Goal: Transaction & Acquisition: Purchase product/service

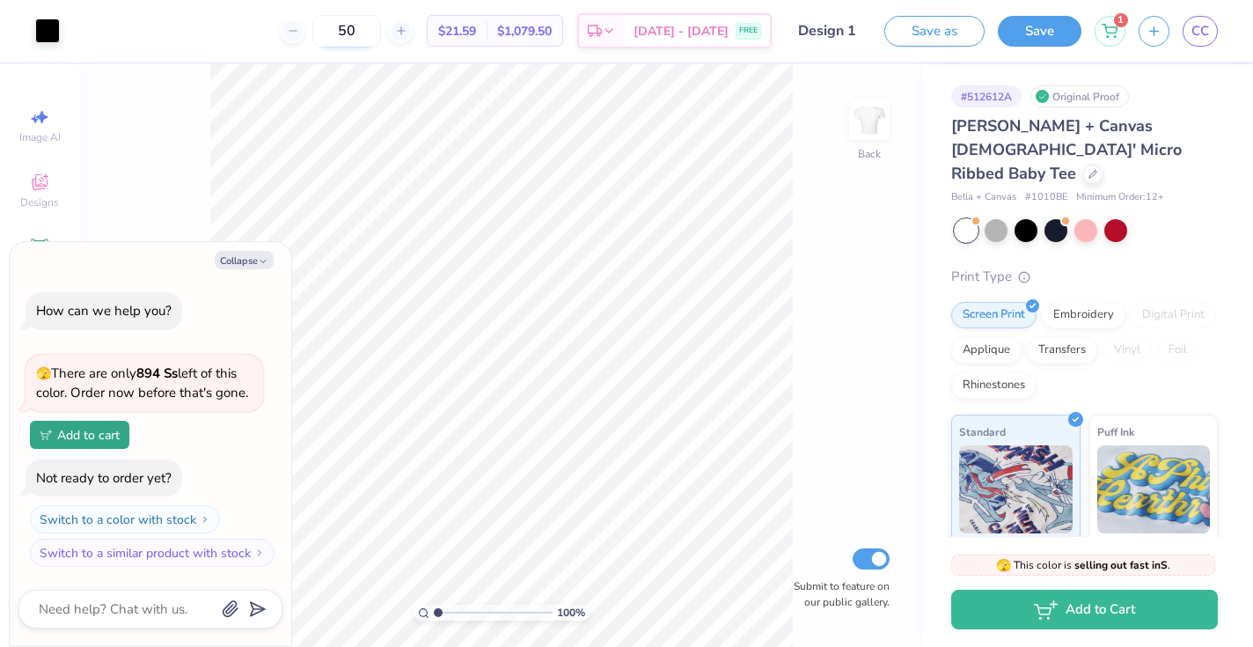
click at [380, 28] on input "50" at bounding box center [346, 31] width 69 height 32
type input "5"
click at [391, 40] on input "31" at bounding box center [356, 31] width 69 height 32
type input "30"
click at [264, 263] on icon "button" at bounding box center [263, 261] width 11 height 11
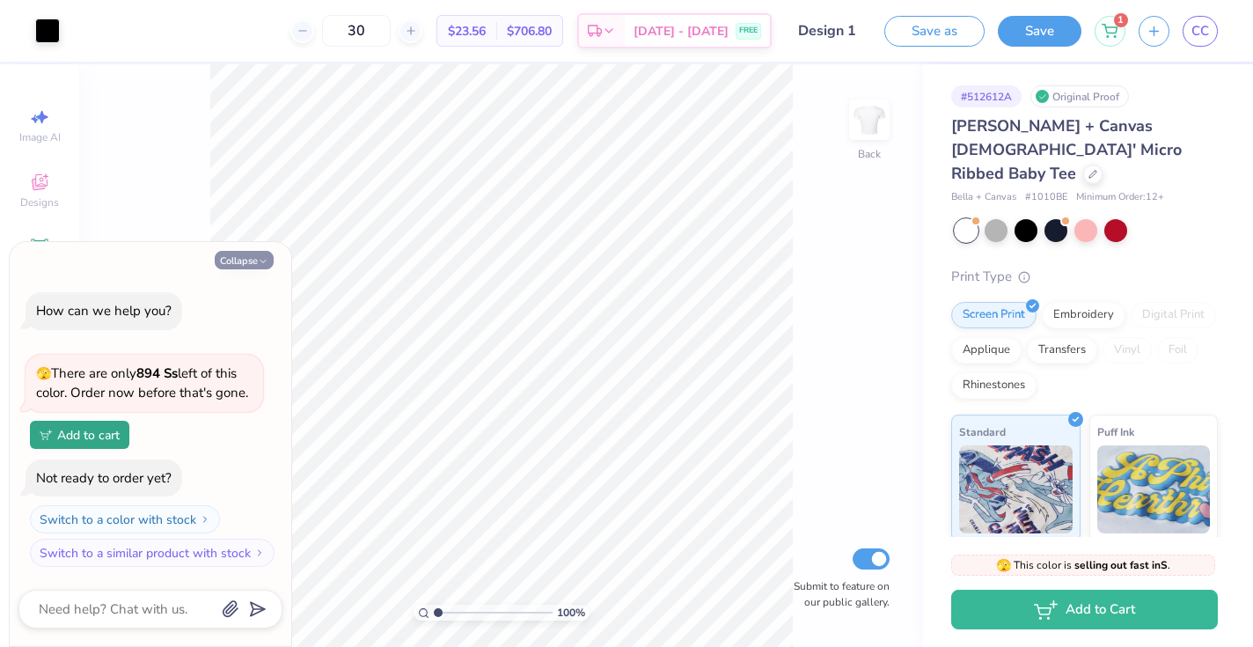
type textarea "x"
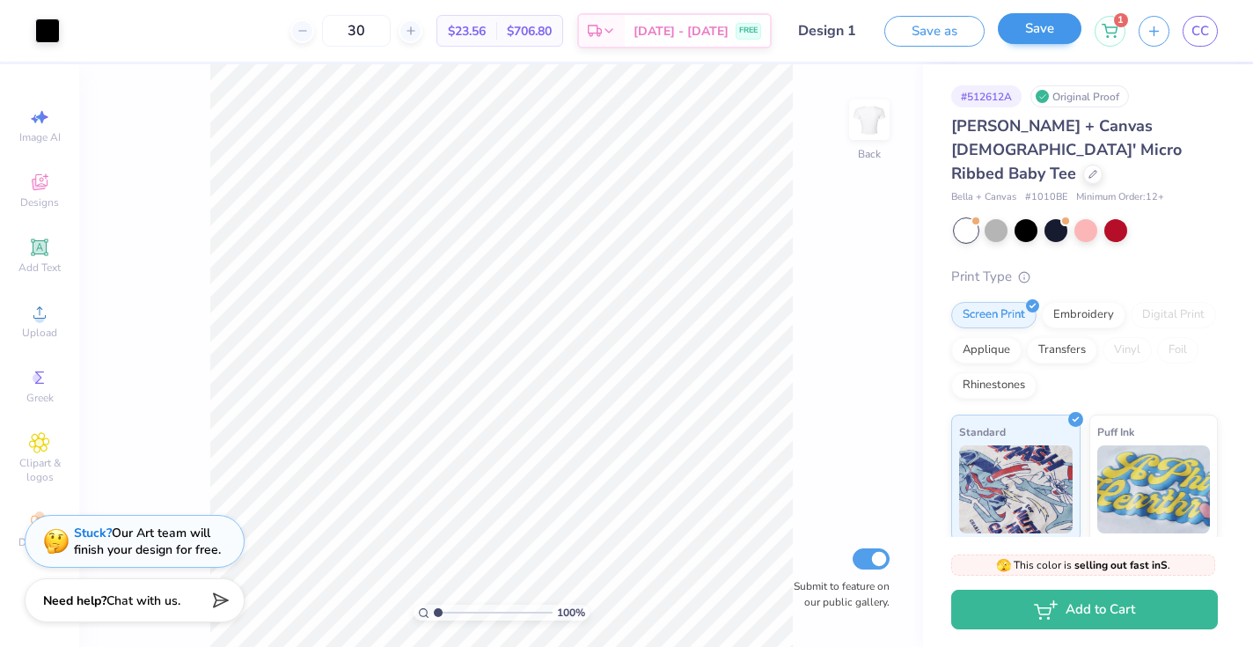
click at [1045, 34] on button "Save" at bounding box center [1040, 28] width 84 height 31
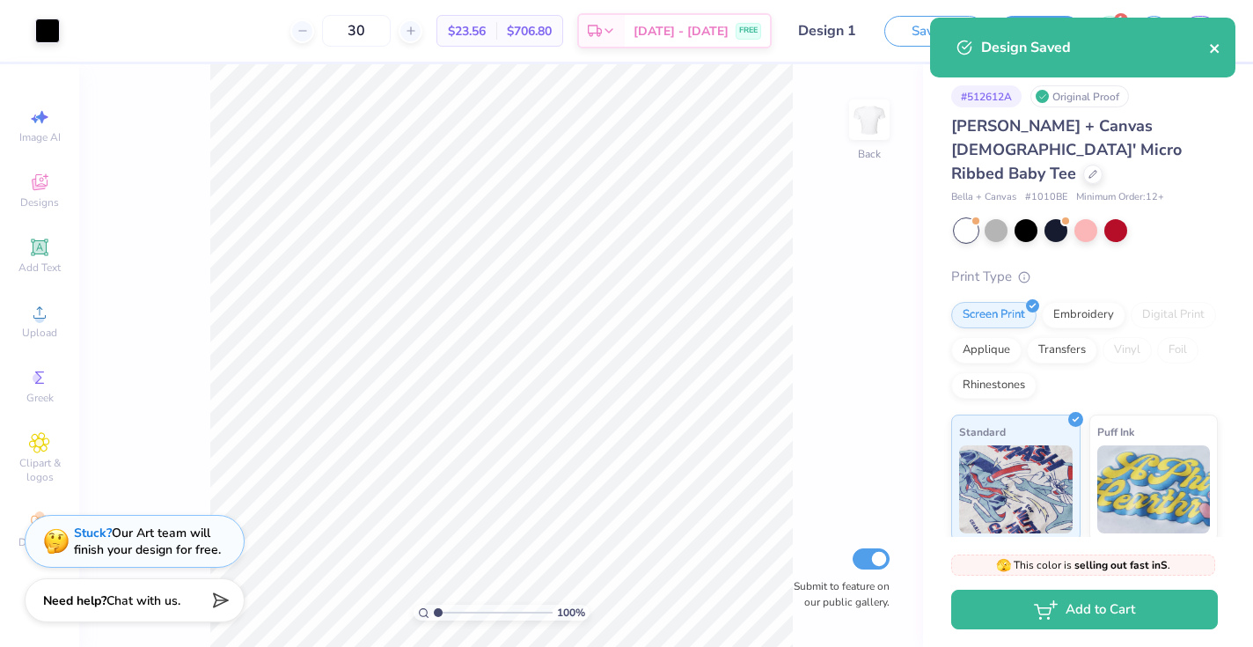
click at [1214, 47] on icon "close" at bounding box center [1215, 48] width 12 height 14
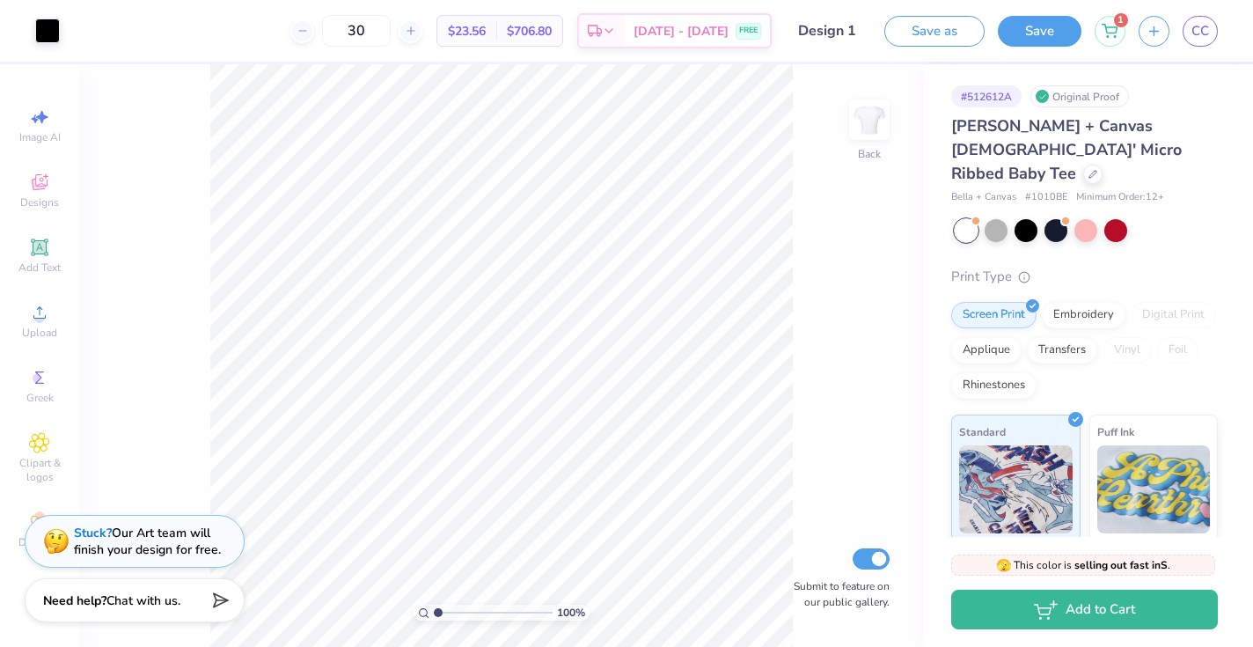
click at [1112, 30] on div "Design Saved" at bounding box center [1082, 54] width 312 height 80
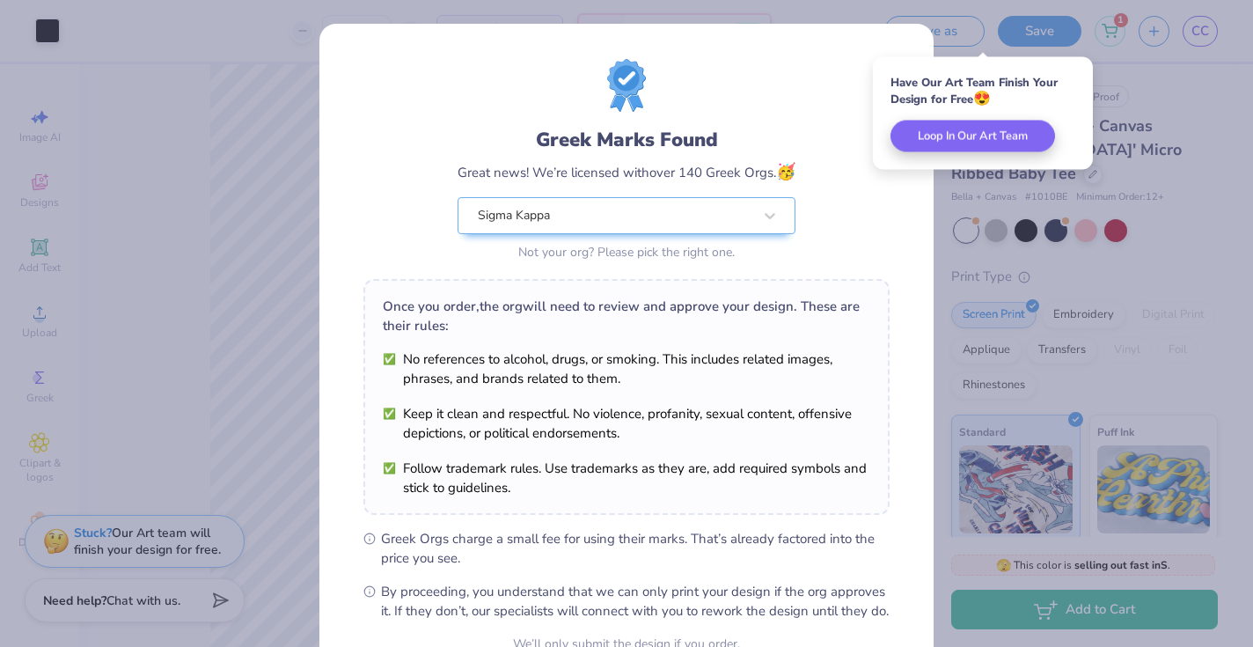
click at [1071, 178] on div "Greek Marks Found Great news! We’re licensed with over 140 Greek Orgs. 🥳 Sigma …" at bounding box center [626, 323] width 1253 height 647
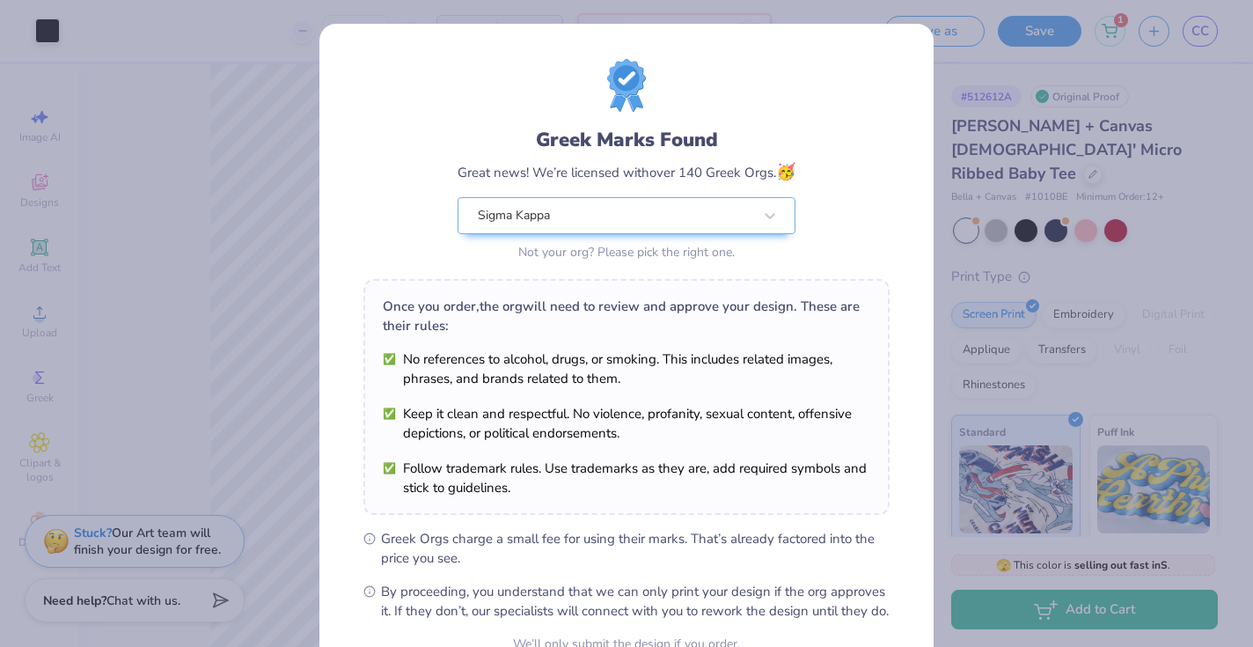
click at [267, 121] on div "Greek Marks Found Great news! We’re licensed with over 140 Greek Orgs. 🥳 Sigma …" at bounding box center [626, 323] width 1253 height 647
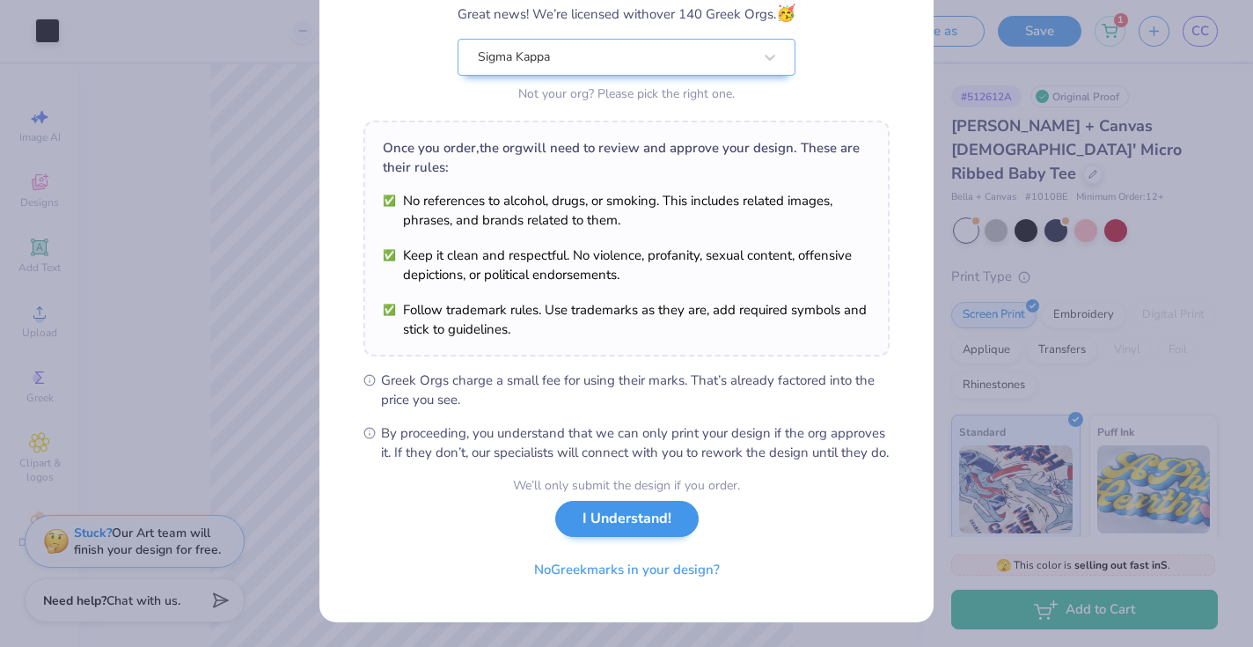
scroll to position [177, 0]
click at [626, 530] on button "I Understand!" at bounding box center [626, 519] width 143 height 36
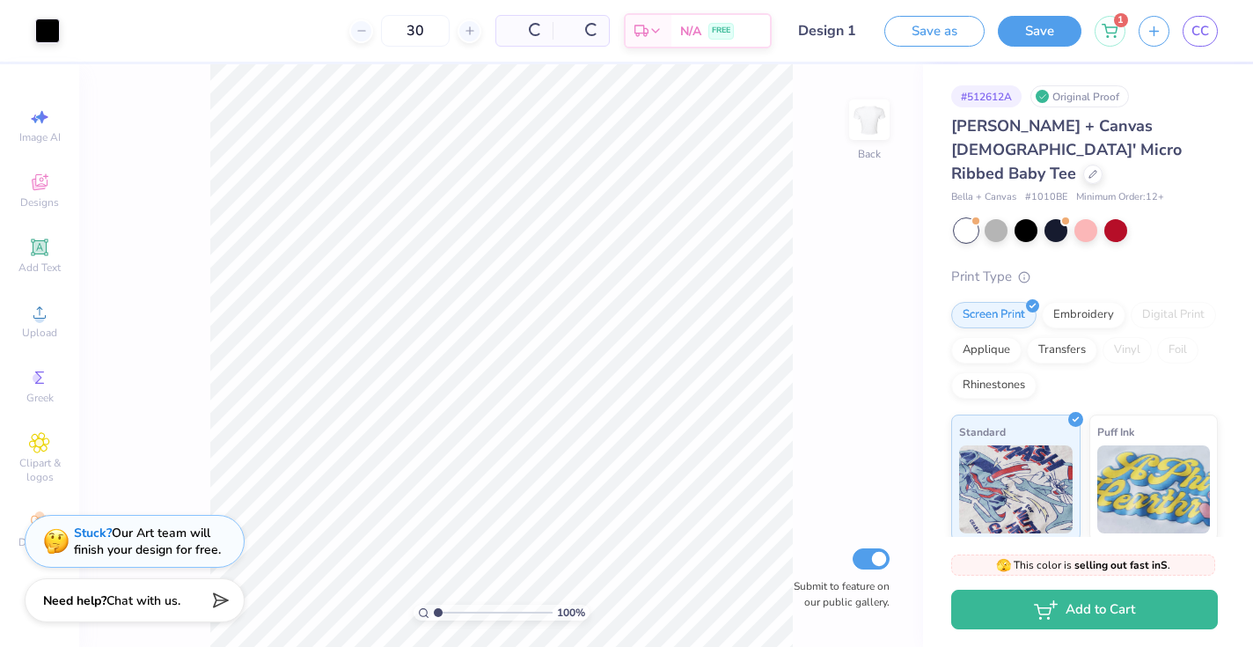
scroll to position [0, 0]
click at [1108, 27] on icon at bounding box center [1109, 28] width 16 height 14
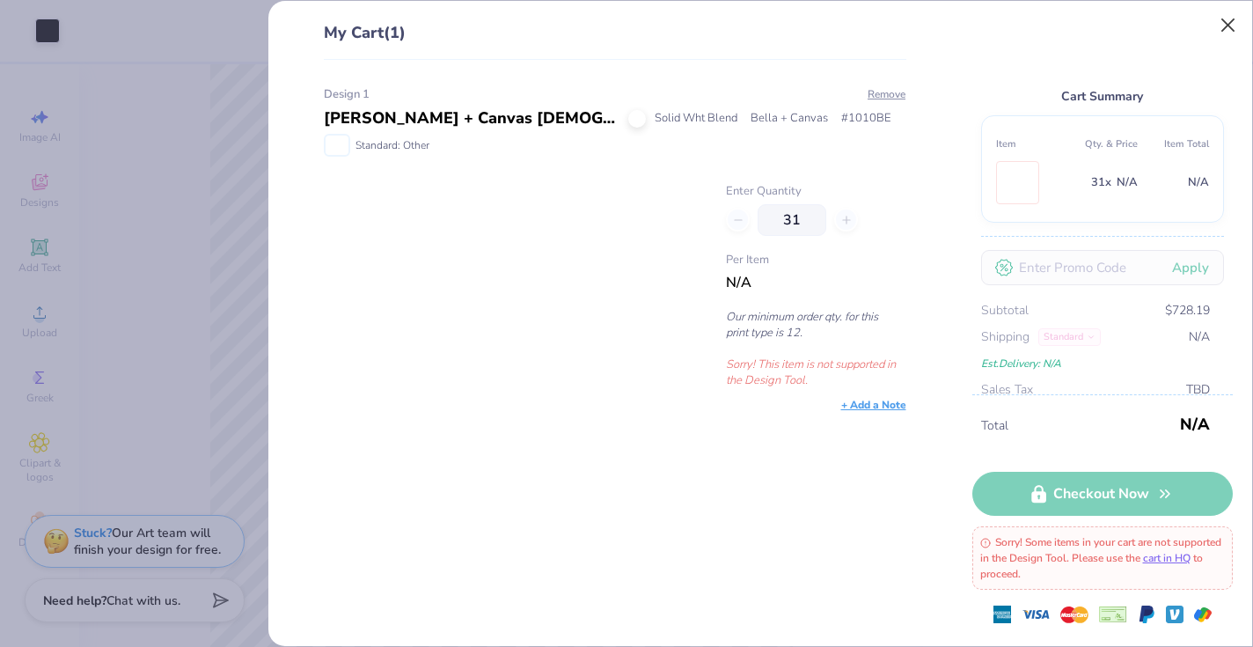
click at [1233, 24] on button "Close" at bounding box center [1227, 25] width 33 height 33
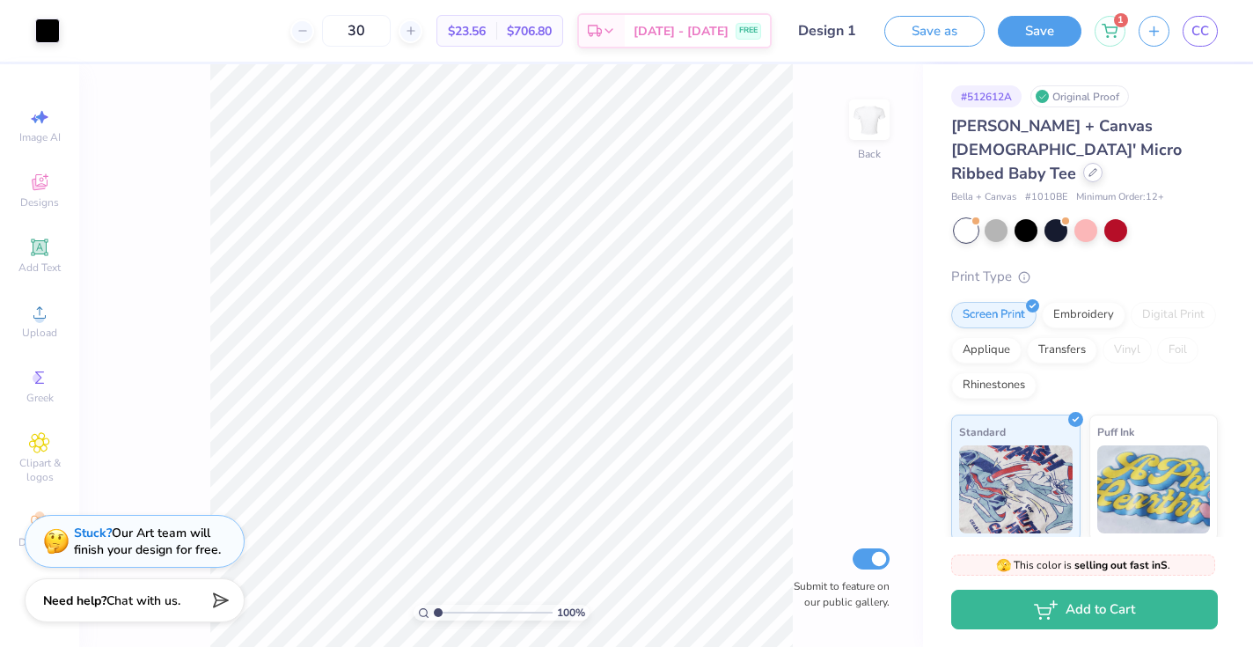
click at [1088, 168] on icon at bounding box center [1092, 172] width 9 height 9
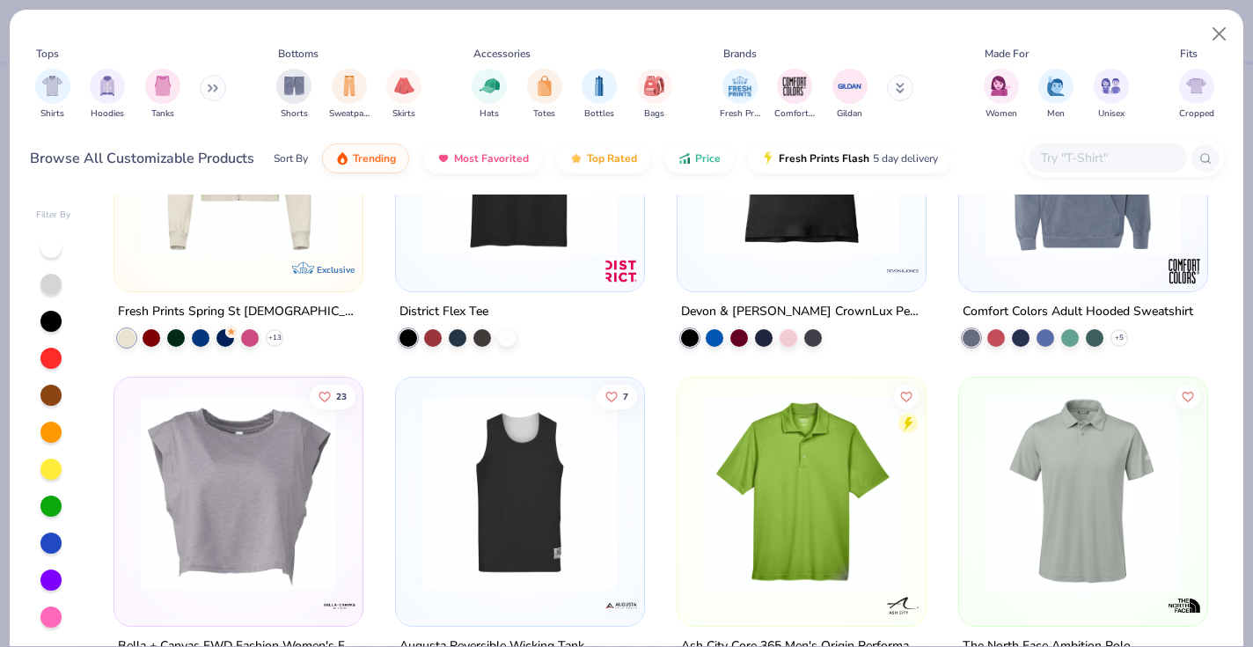
scroll to position [8963, 0]
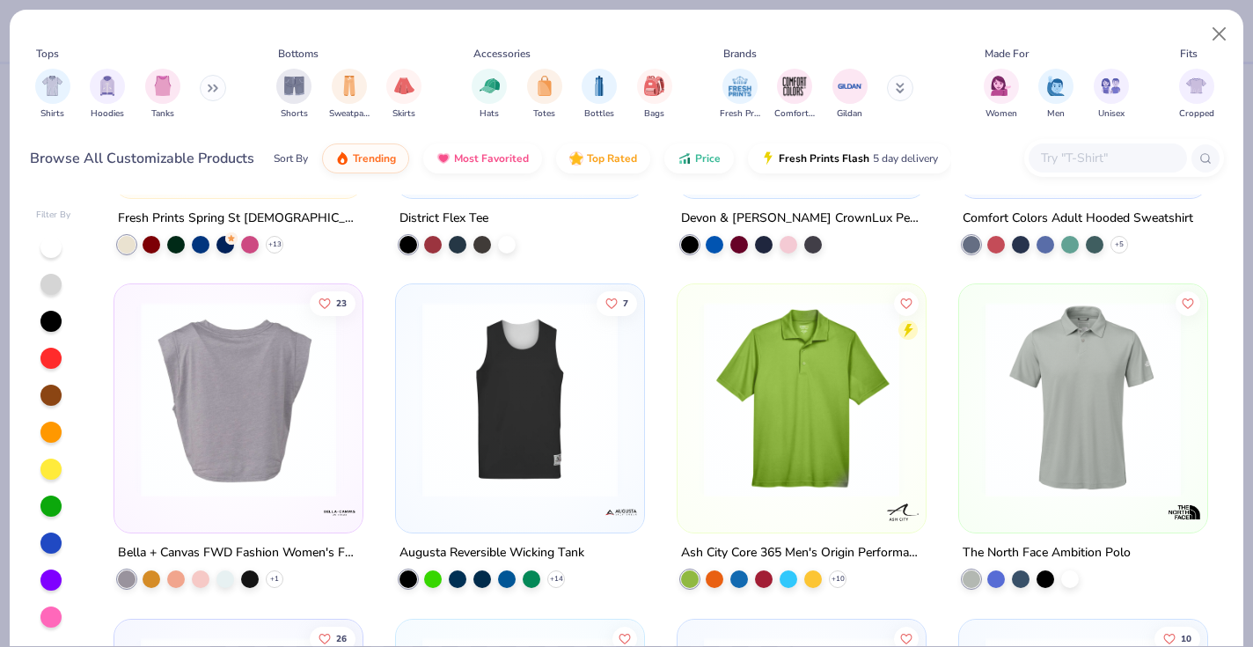
click at [133, 440] on img at bounding box center [26, 399] width 213 height 195
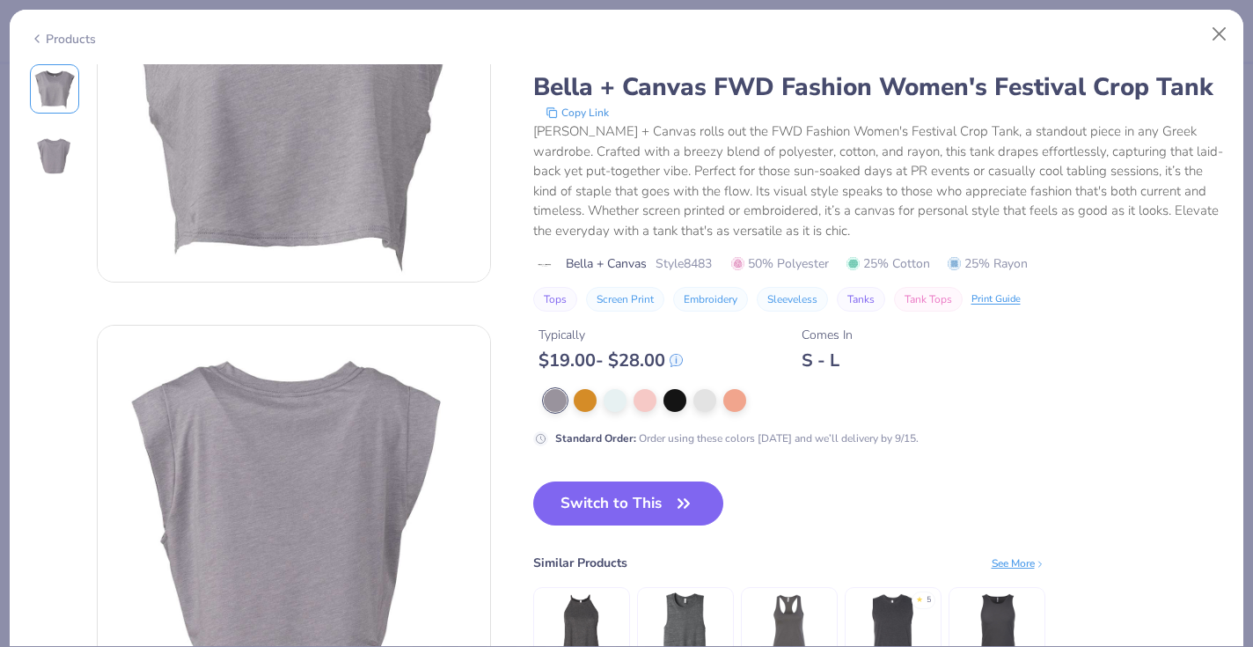
scroll to position [177, 0]
click at [704, 399] on div at bounding box center [704, 397] width 23 height 23
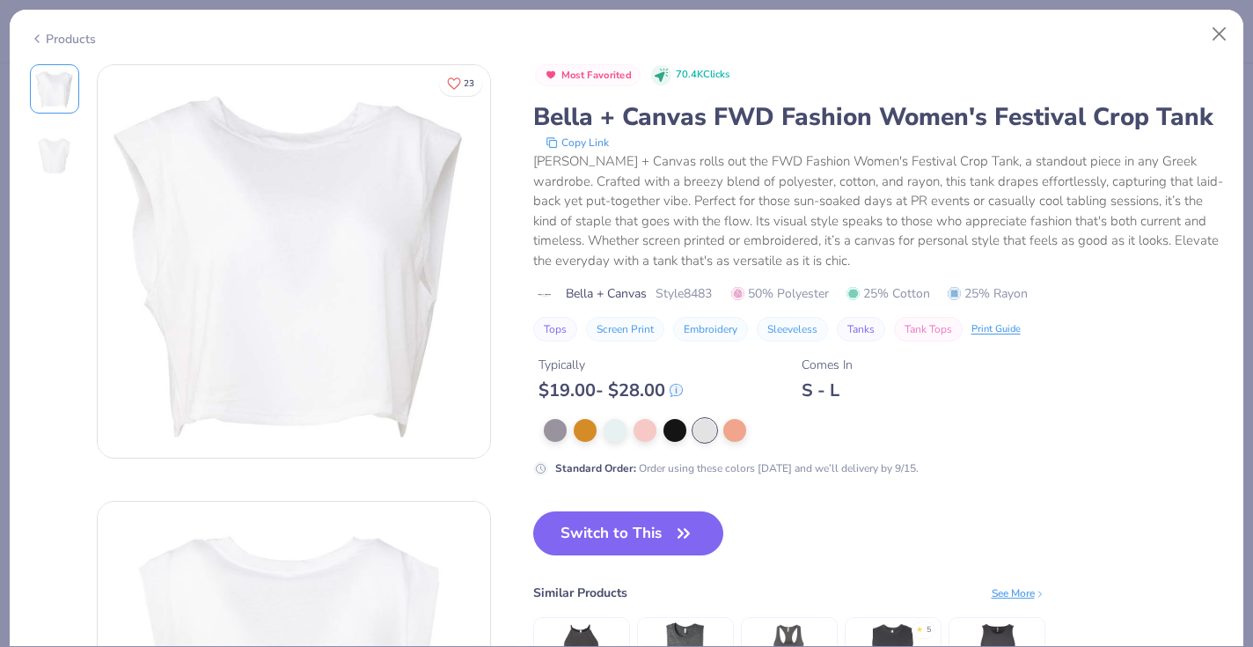
click at [61, 33] on div "Products" at bounding box center [63, 39] width 66 height 18
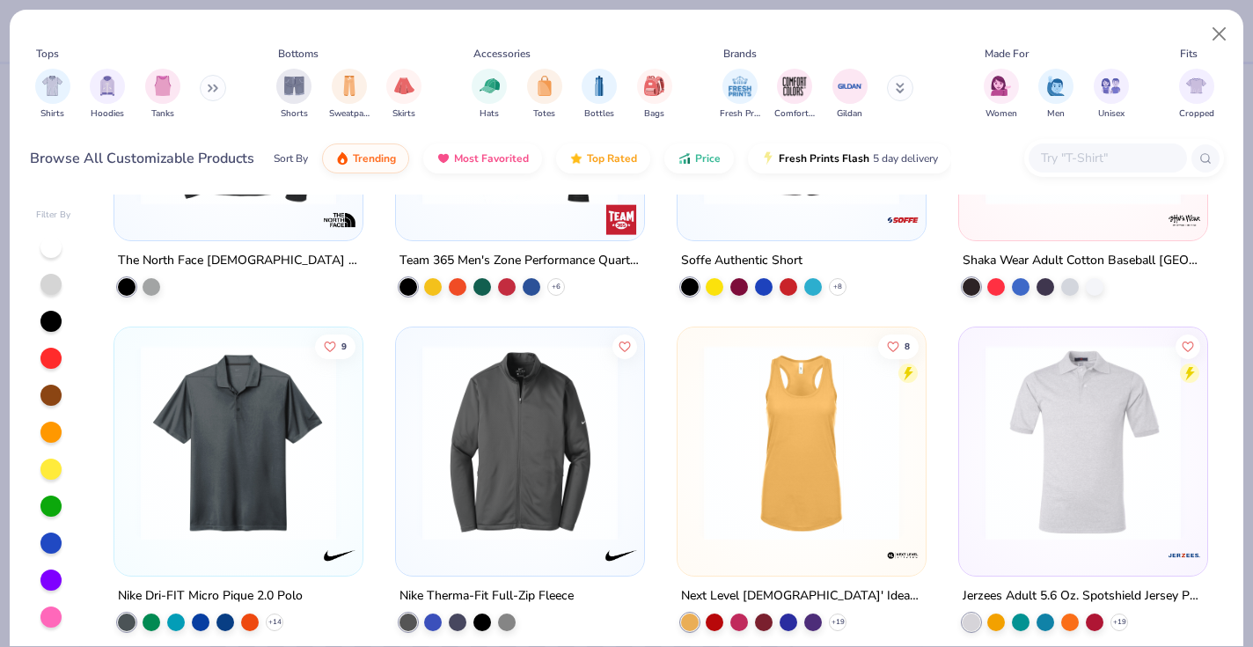
scroll to position [9628, 0]
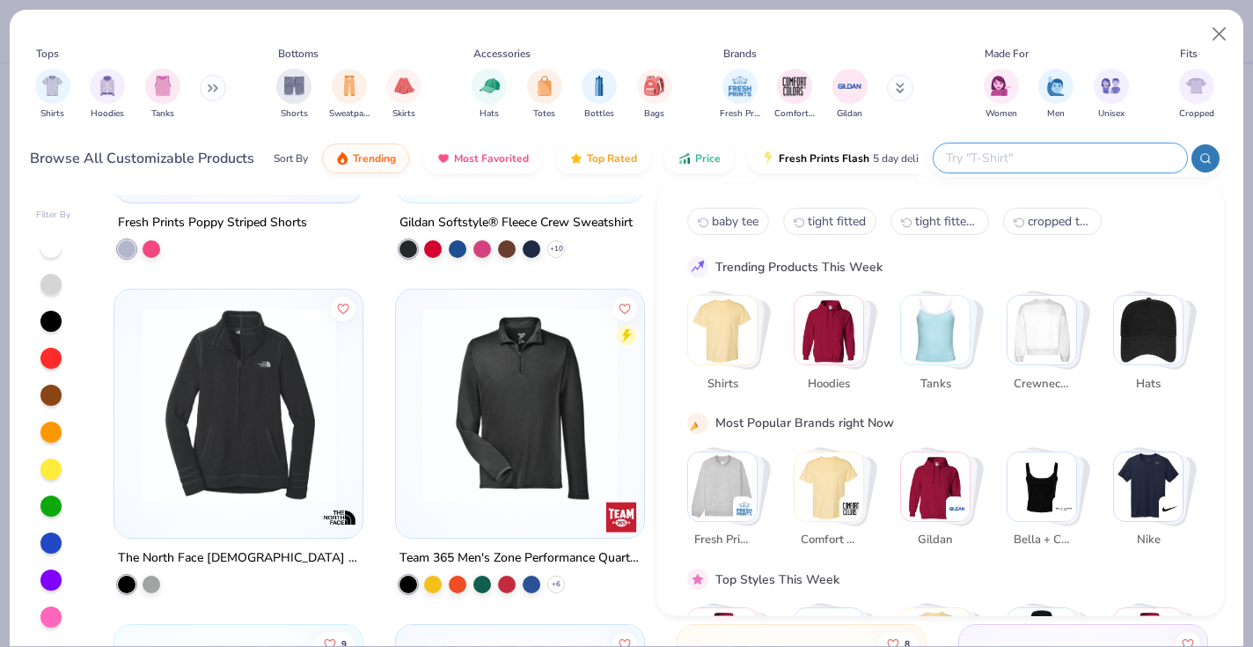
click at [1105, 158] on input "text" at bounding box center [1059, 158] width 230 height 20
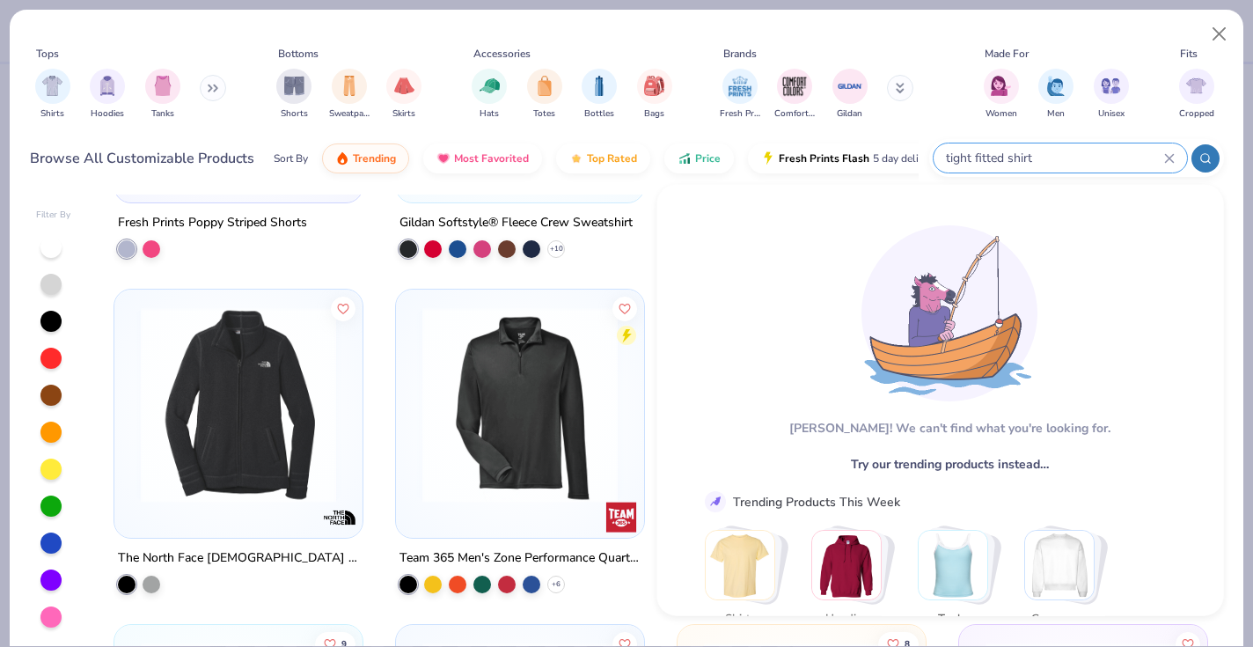
type input "tight fitted shirt"
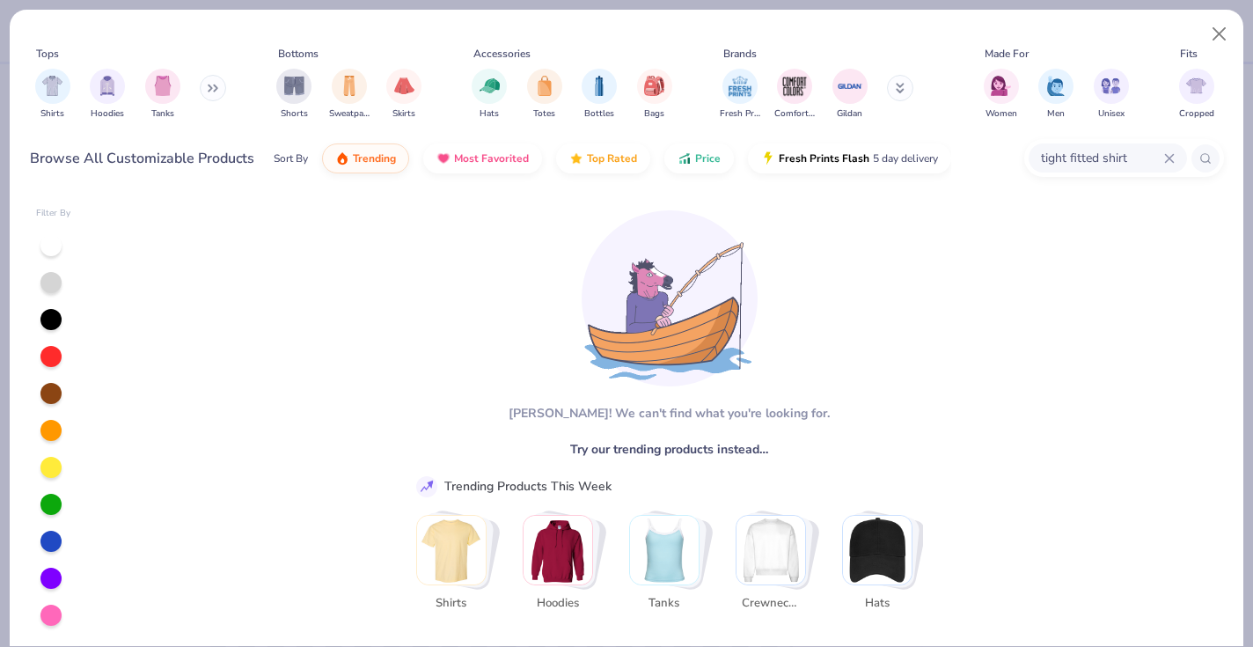
scroll to position [2, 0]
click at [57, 88] on img "filter for Shirts" at bounding box center [52, 84] width 20 height 20
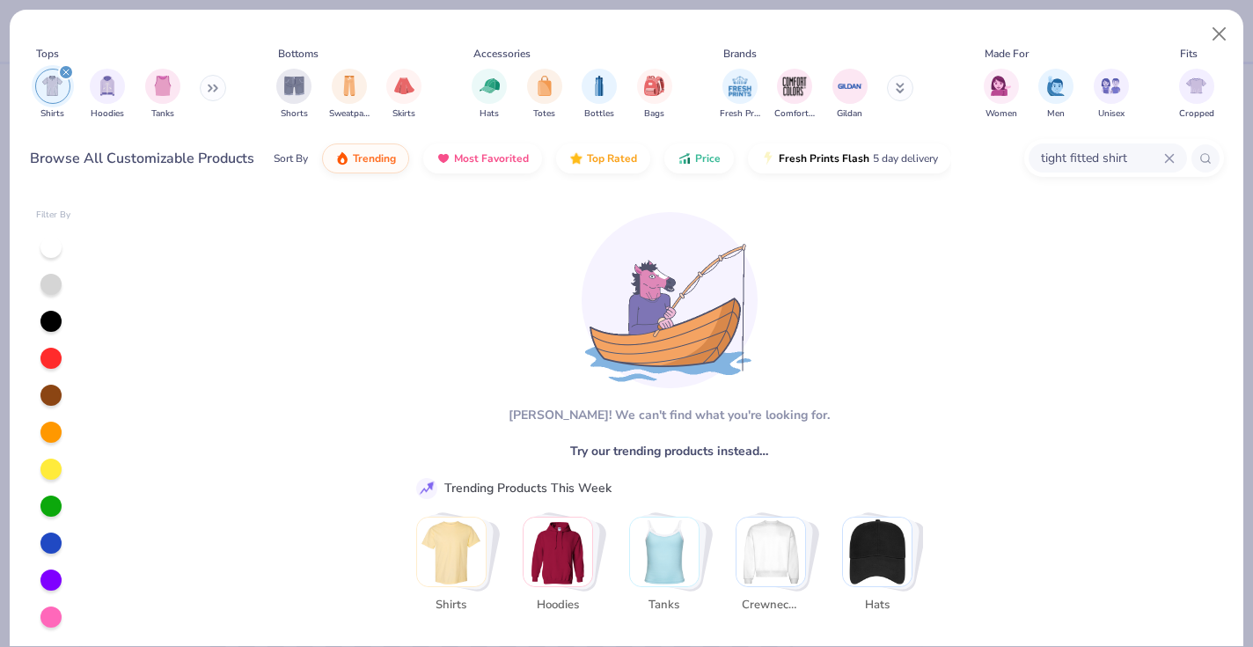
click at [1164, 153] on icon at bounding box center [1169, 158] width 11 height 11
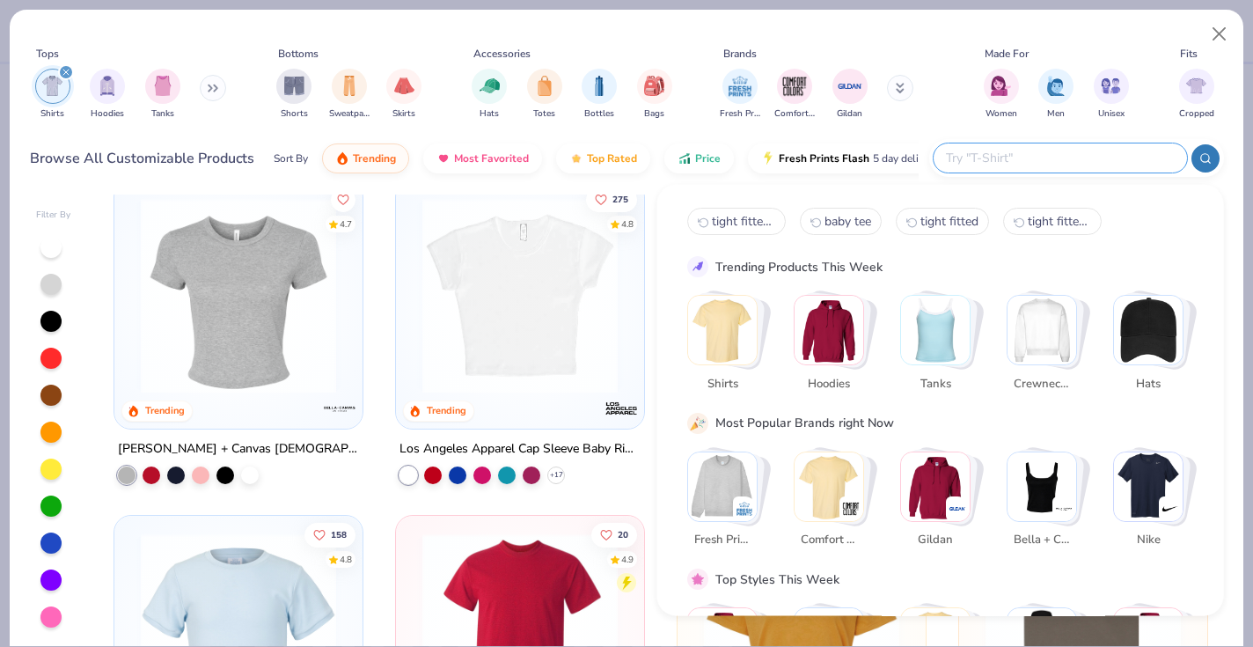
scroll to position [362, 0]
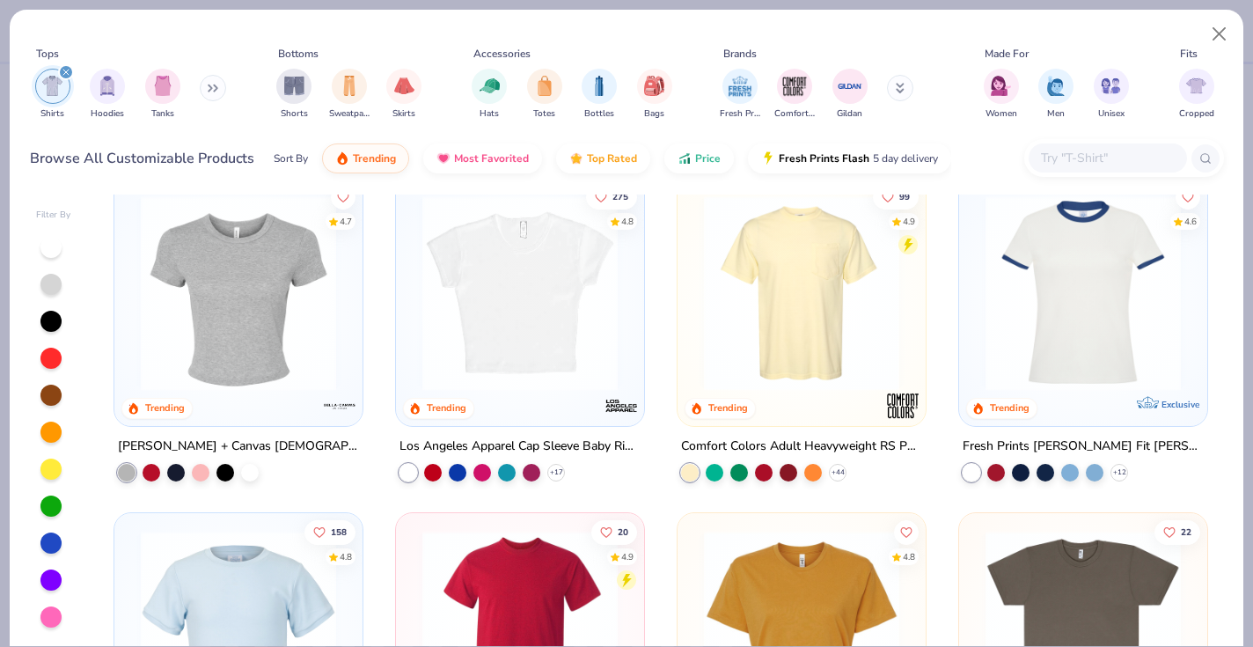
click at [232, 325] on img at bounding box center [238, 292] width 213 height 195
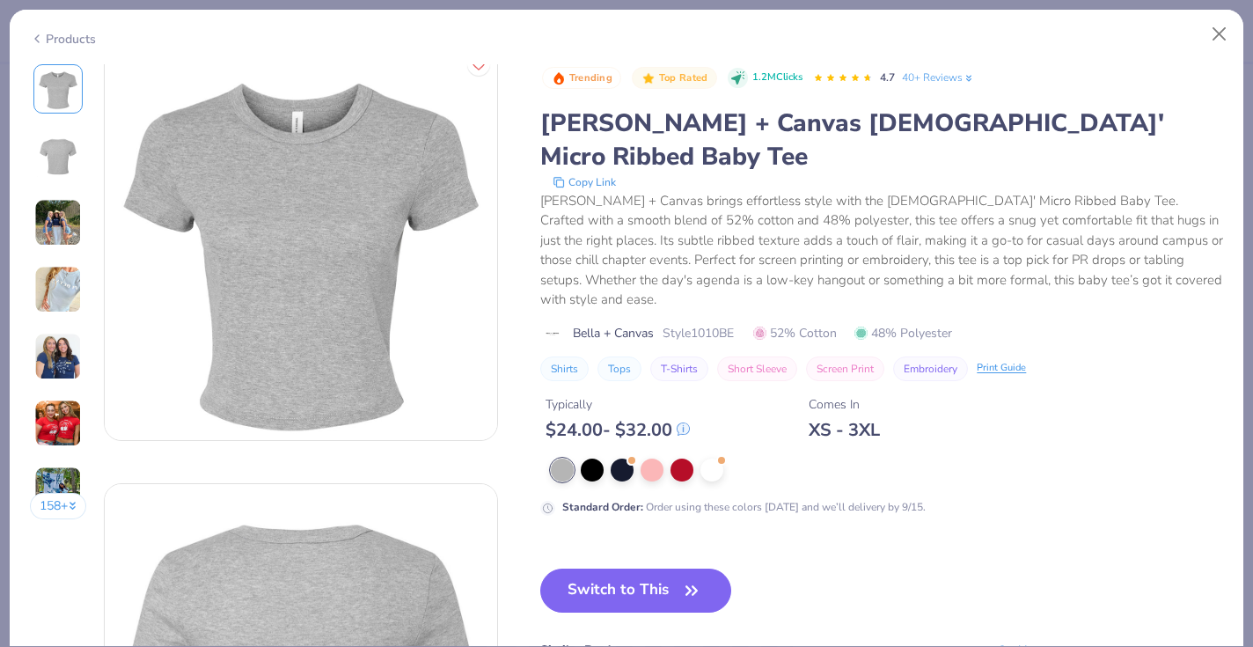
scroll to position [21, 0]
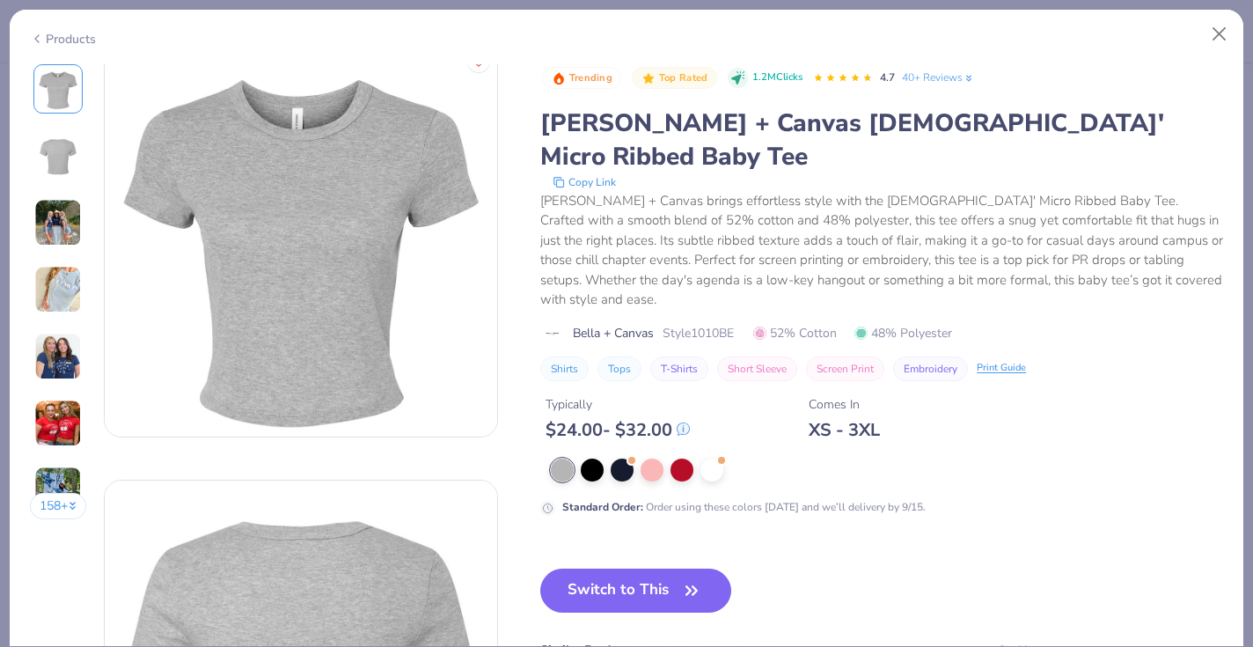
click at [60, 219] on img at bounding box center [58, 223] width 48 height 48
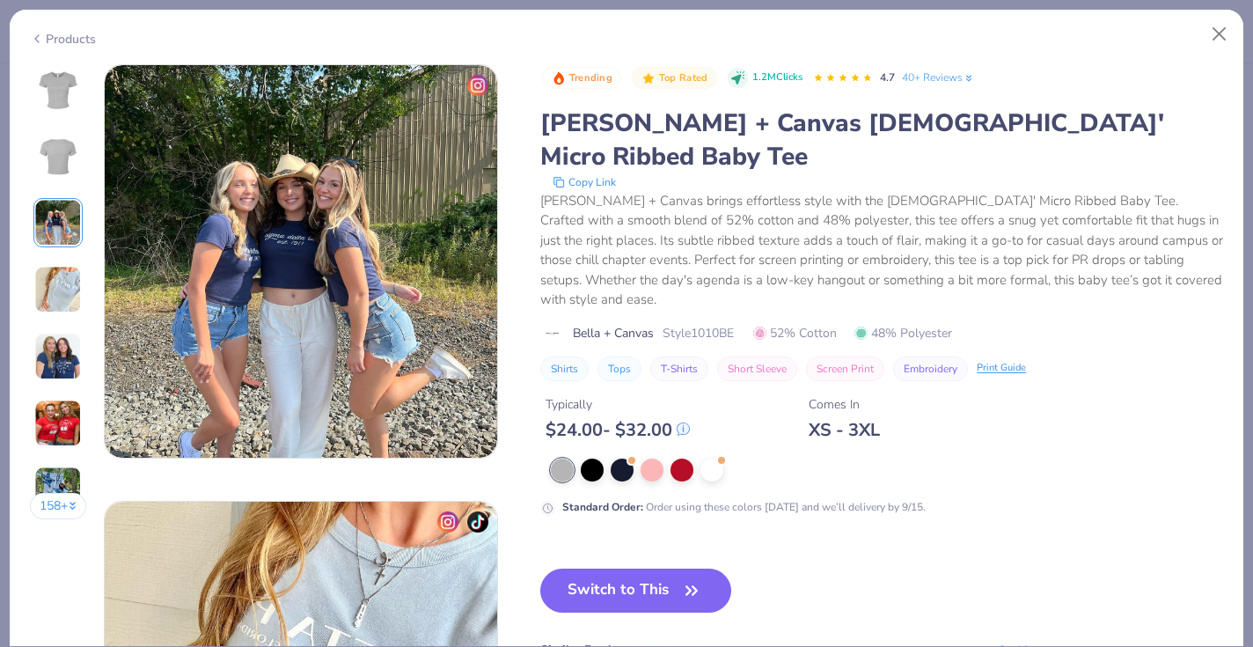
click at [59, 353] on img at bounding box center [58, 357] width 48 height 48
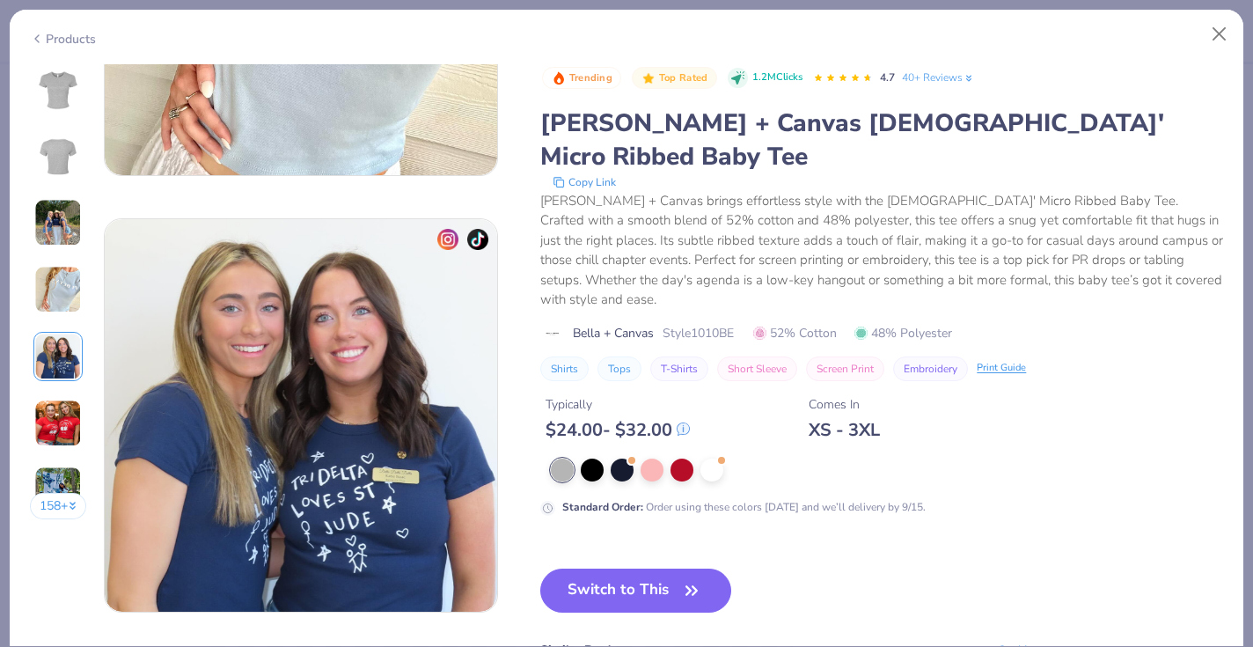
scroll to position [1745, 0]
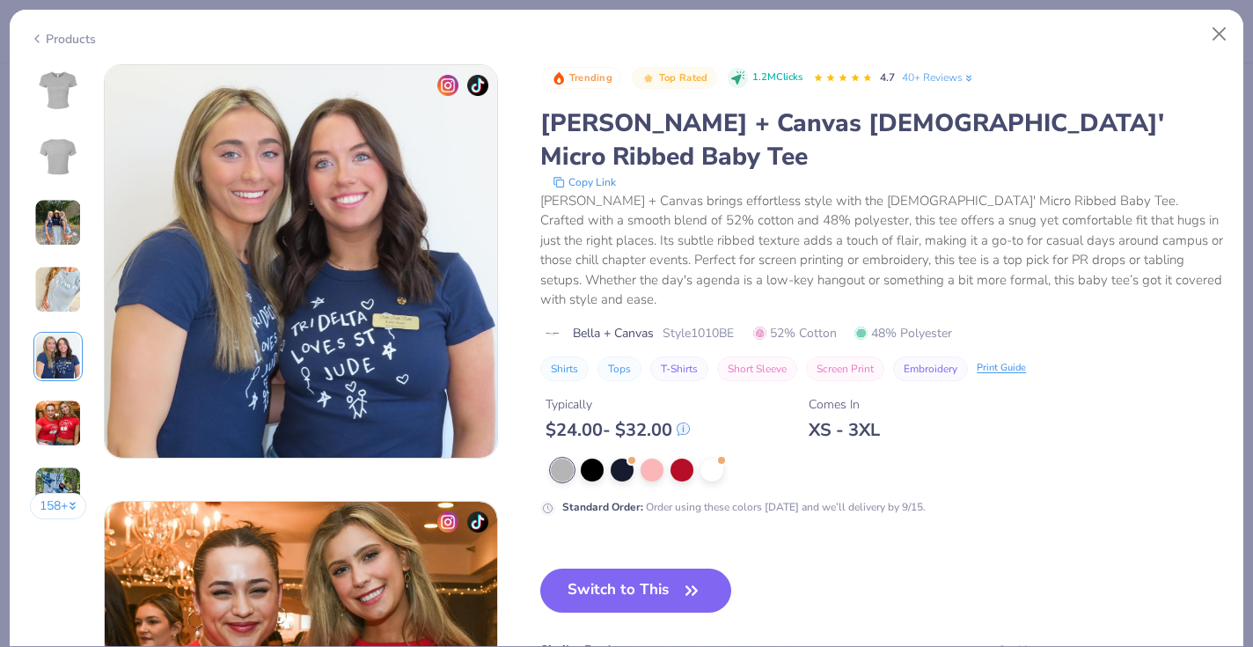
click at [68, 426] on img at bounding box center [58, 423] width 48 height 48
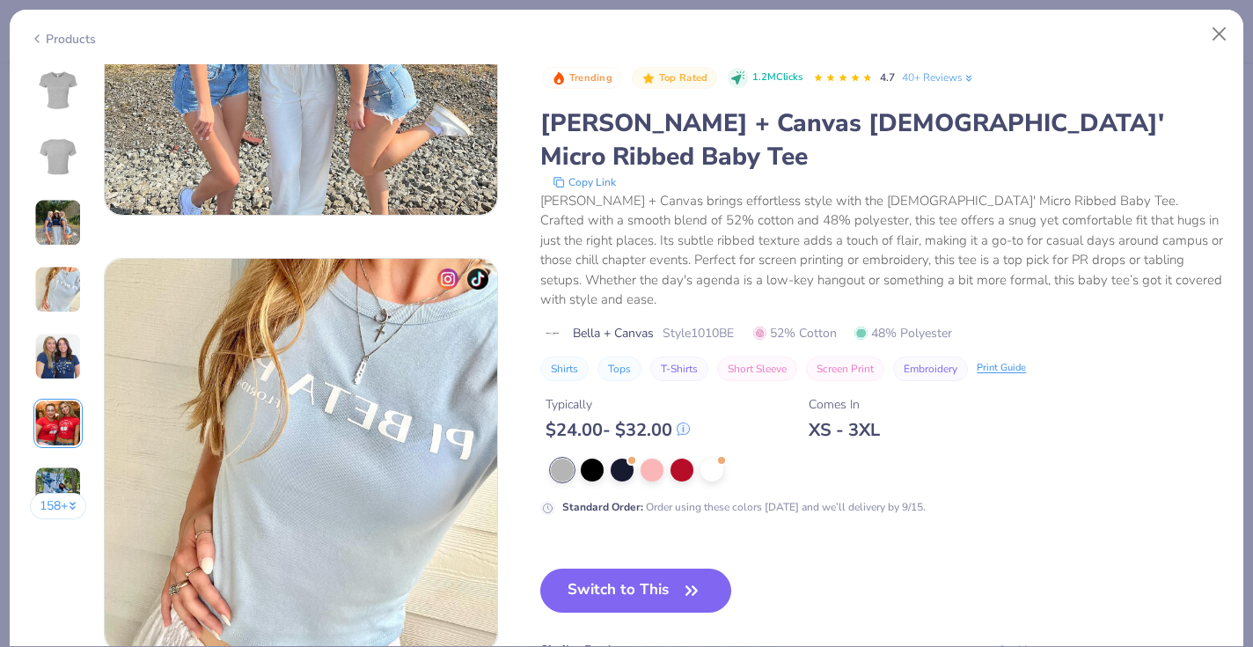
scroll to position [548, 0]
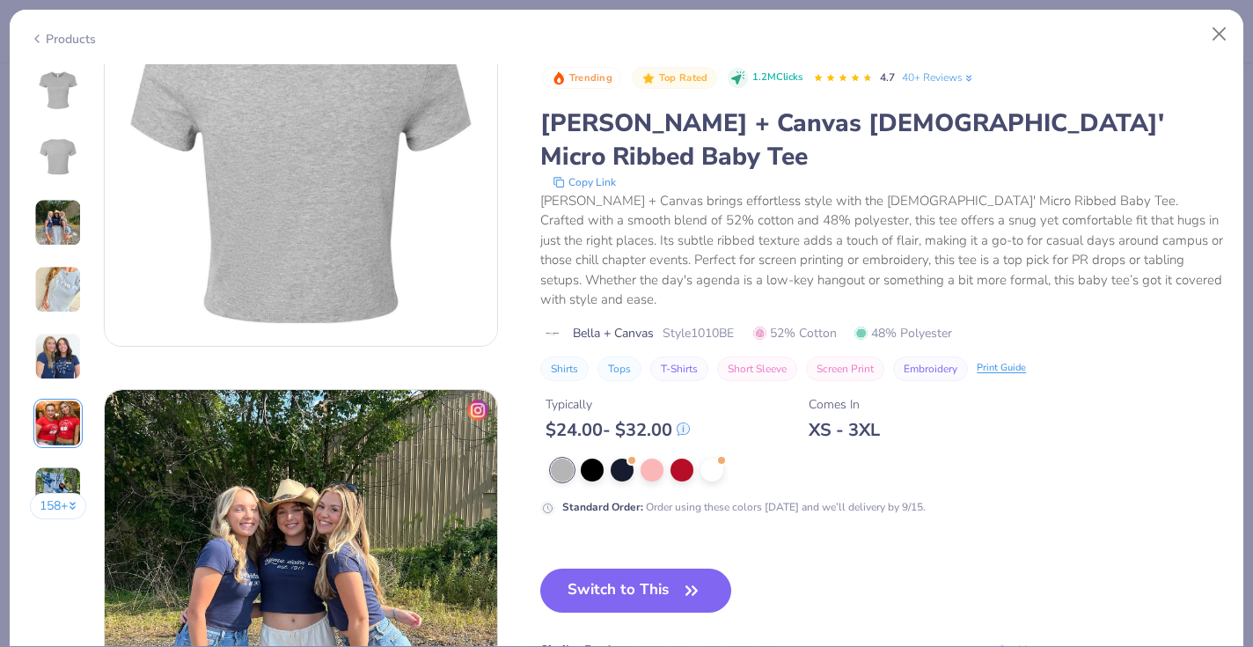
click at [48, 42] on div "Products" at bounding box center [63, 39] width 66 height 18
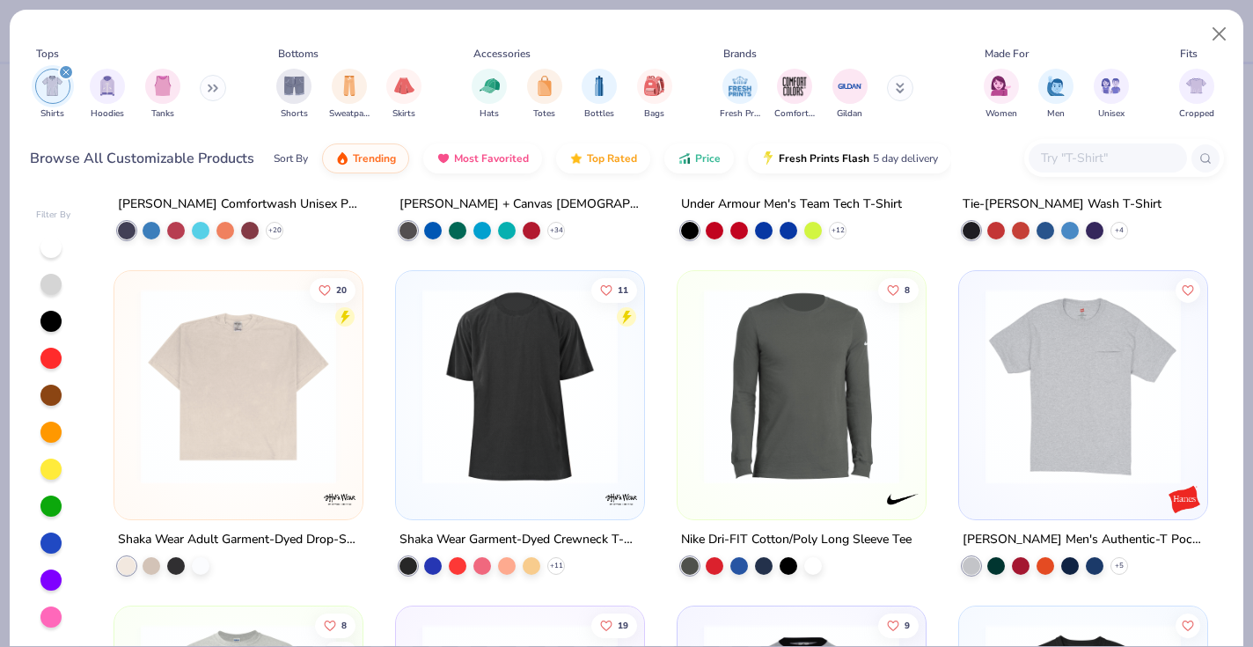
scroll to position [2620, 0]
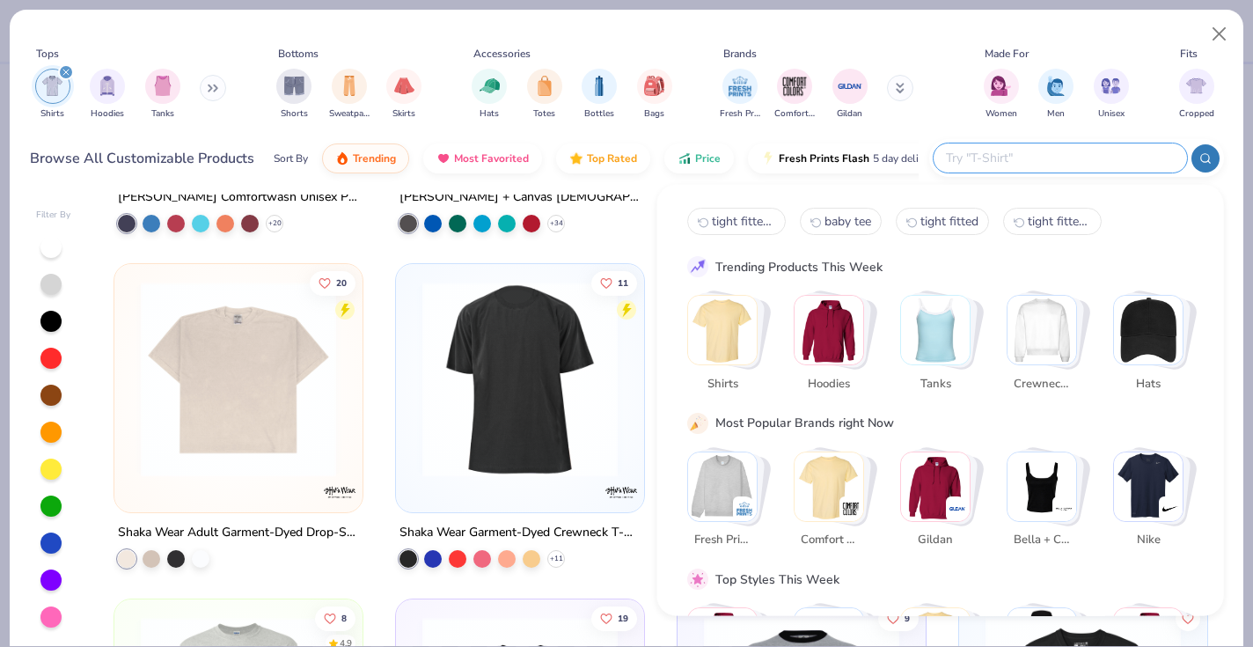
click at [1081, 156] on input "text" at bounding box center [1059, 158] width 230 height 20
type input "baby tee"
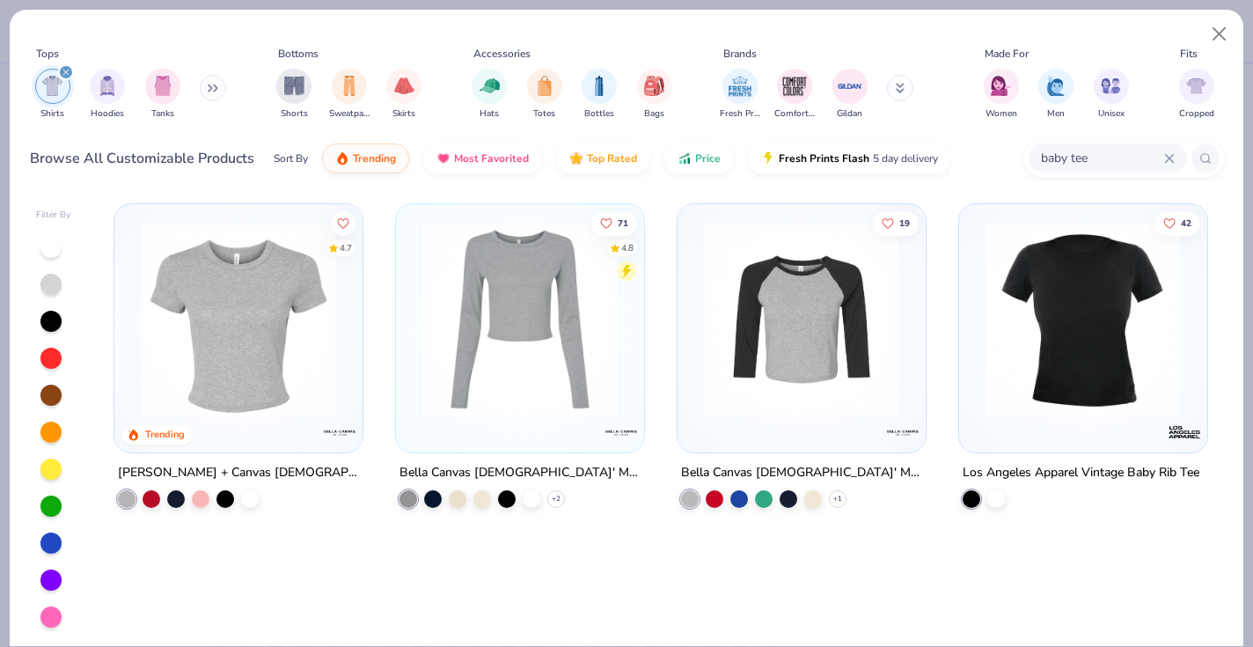
click at [267, 354] on img at bounding box center [238, 319] width 213 height 195
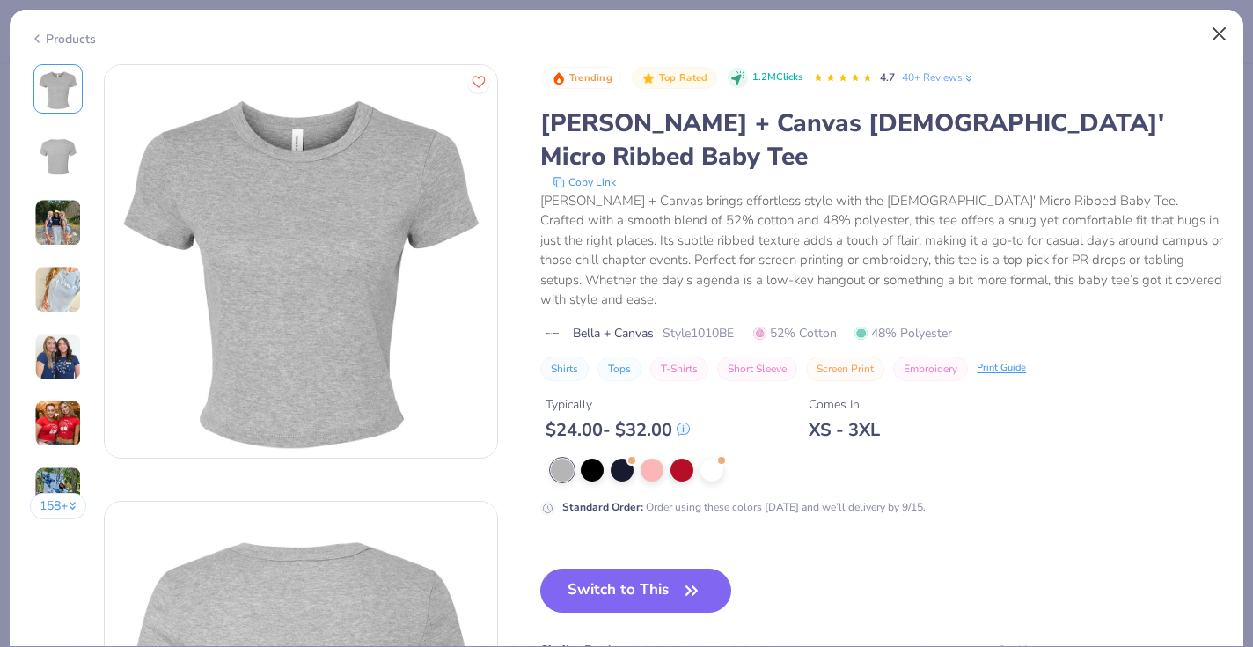
click at [1215, 32] on button "Close" at bounding box center [1219, 34] width 33 height 33
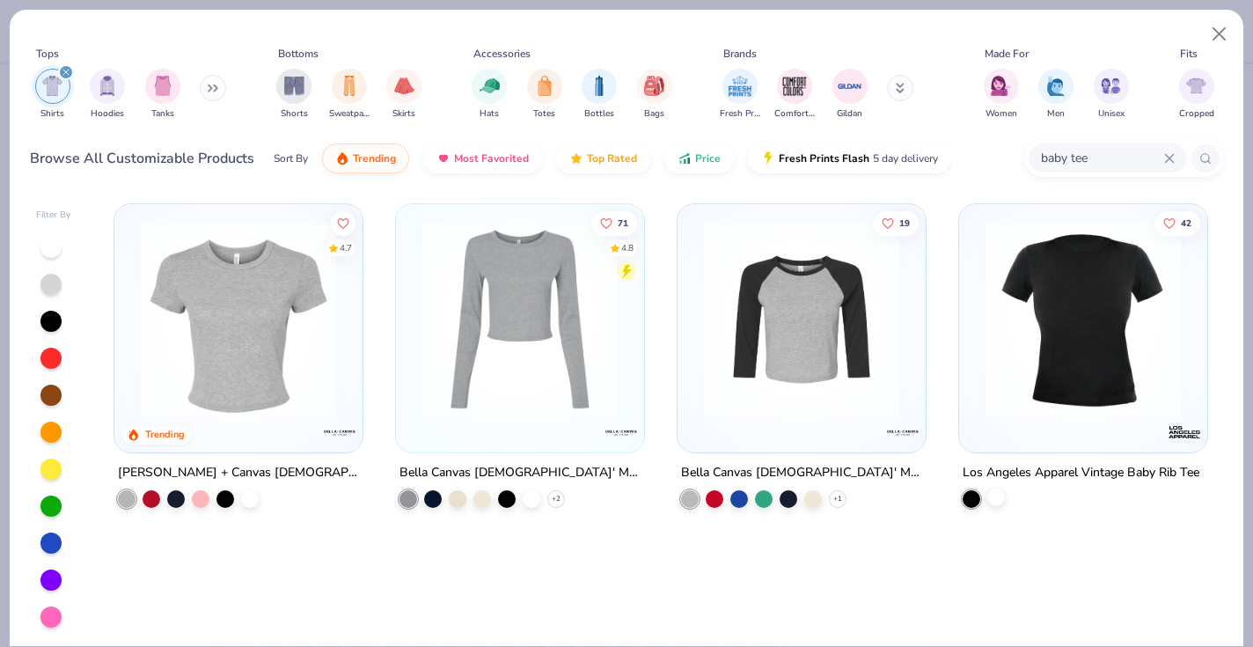
click at [997, 496] on div at bounding box center [996, 497] width 18 height 18
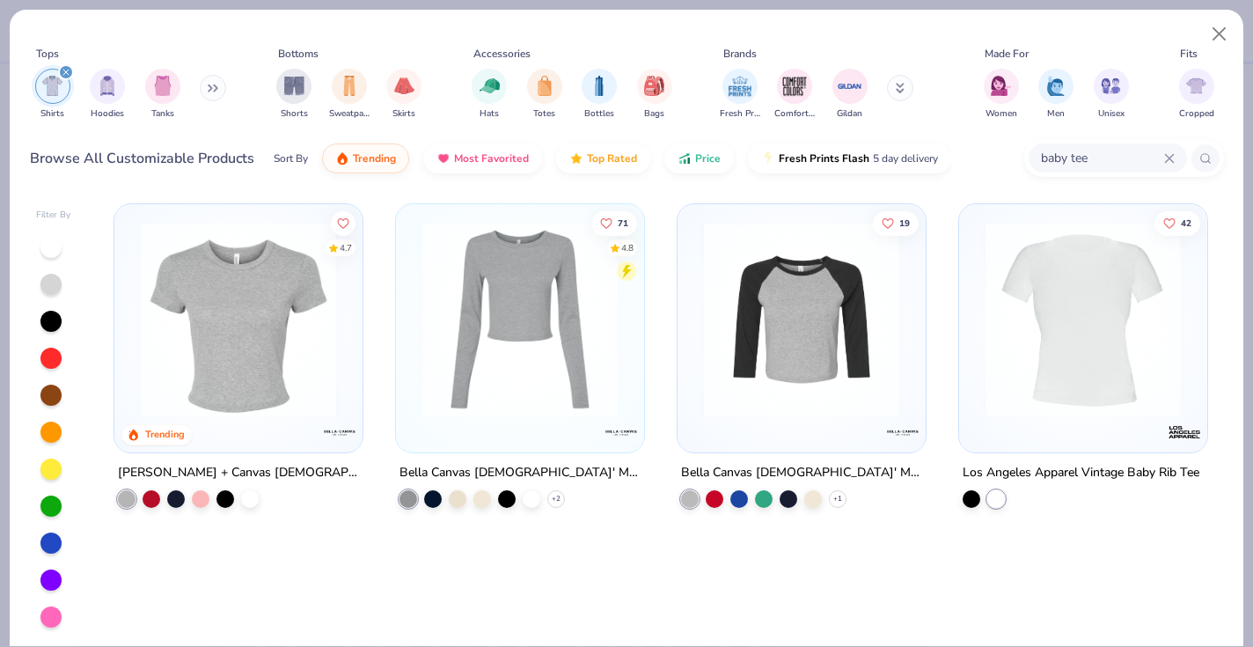
click at [1071, 373] on img at bounding box center [1082, 319] width 213 height 195
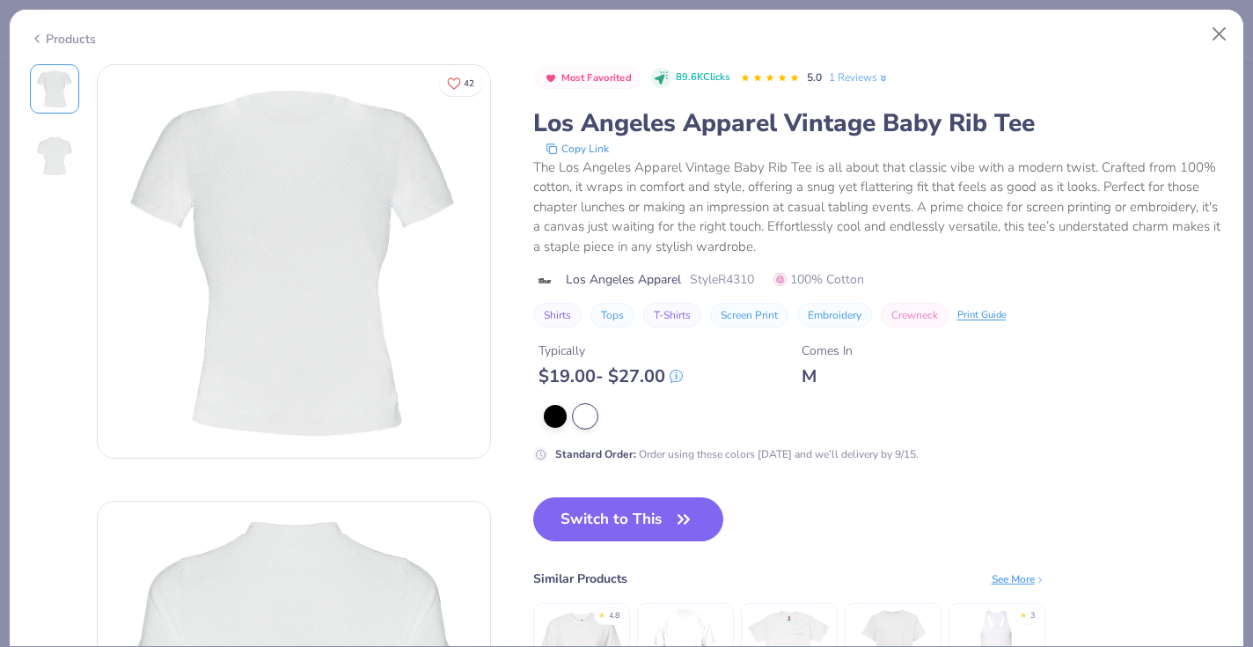
click at [61, 36] on div "Products" at bounding box center [63, 39] width 66 height 18
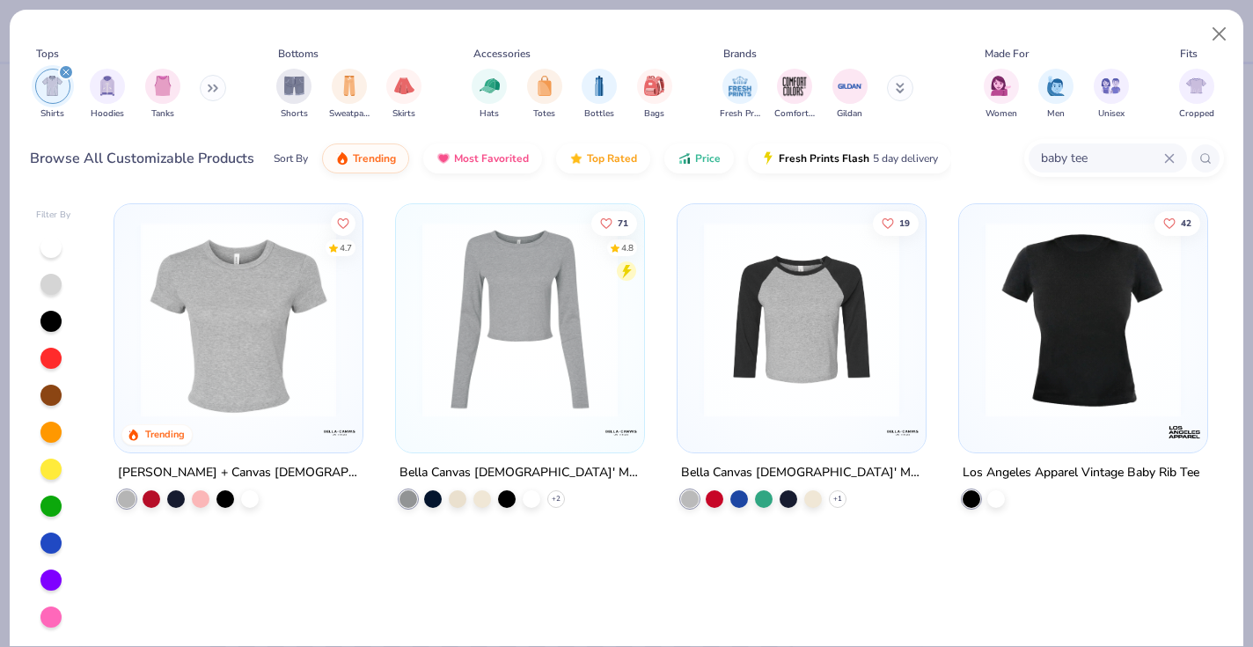
click at [262, 338] on img at bounding box center [238, 319] width 213 height 195
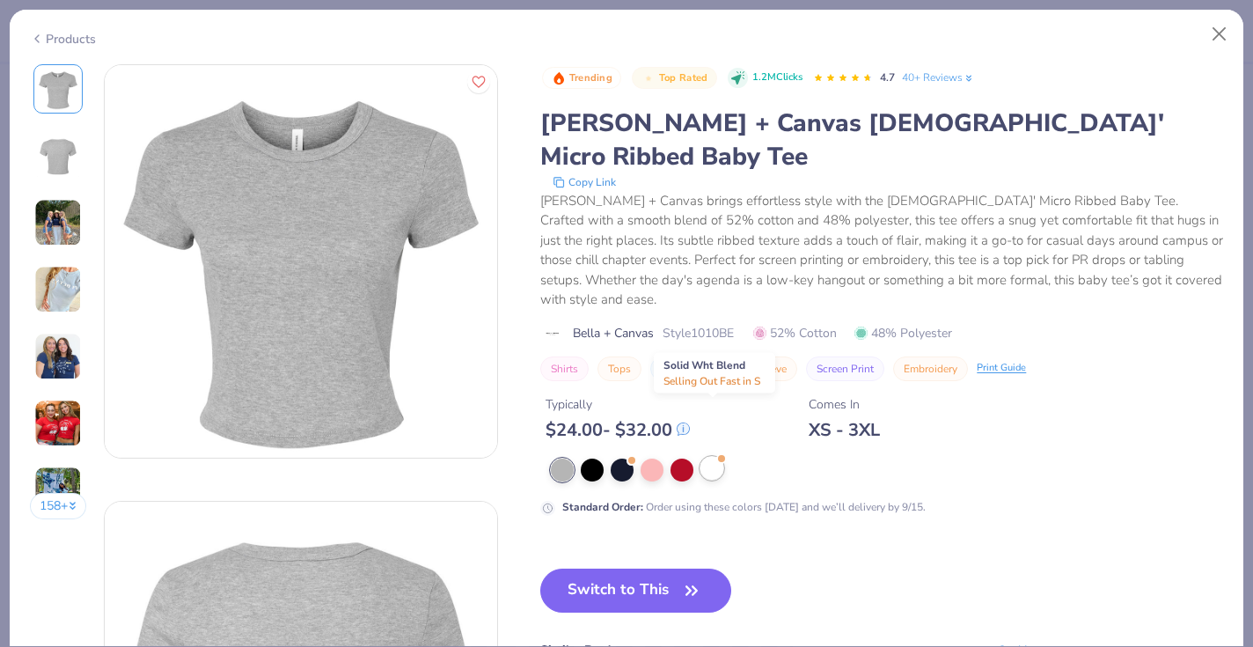
click at [710, 457] on div at bounding box center [711, 468] width 23 height 23
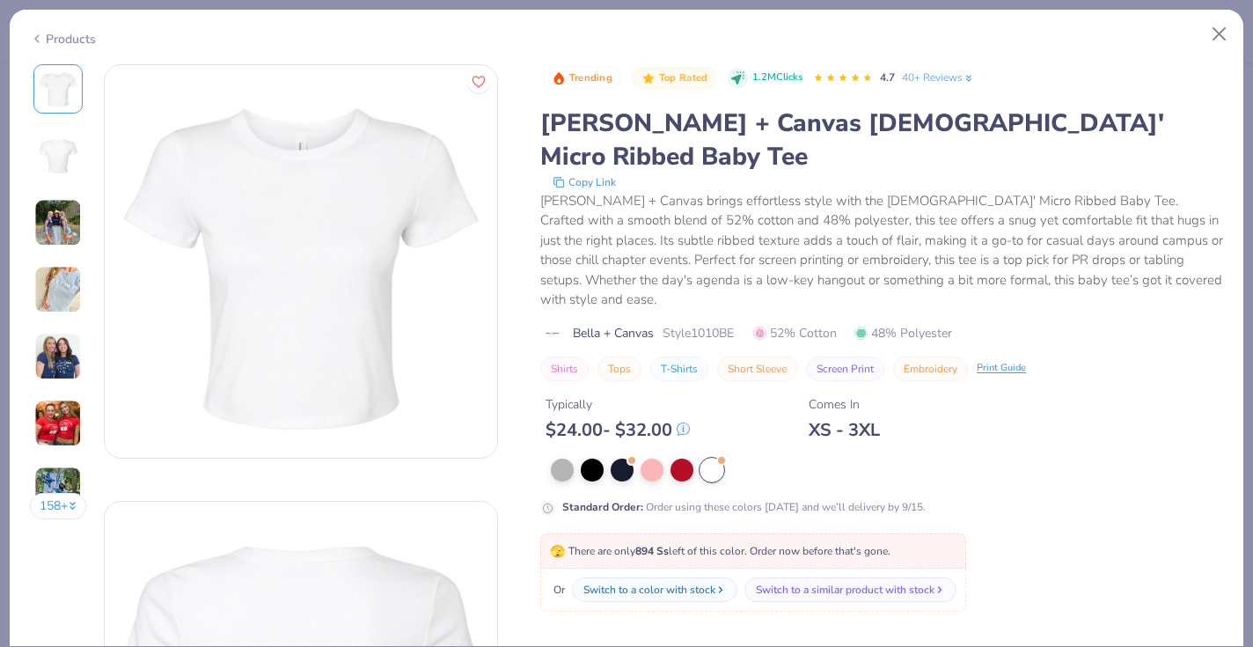
click at [68, 479] on img at bounding box center [58, 490] width 48 height 48
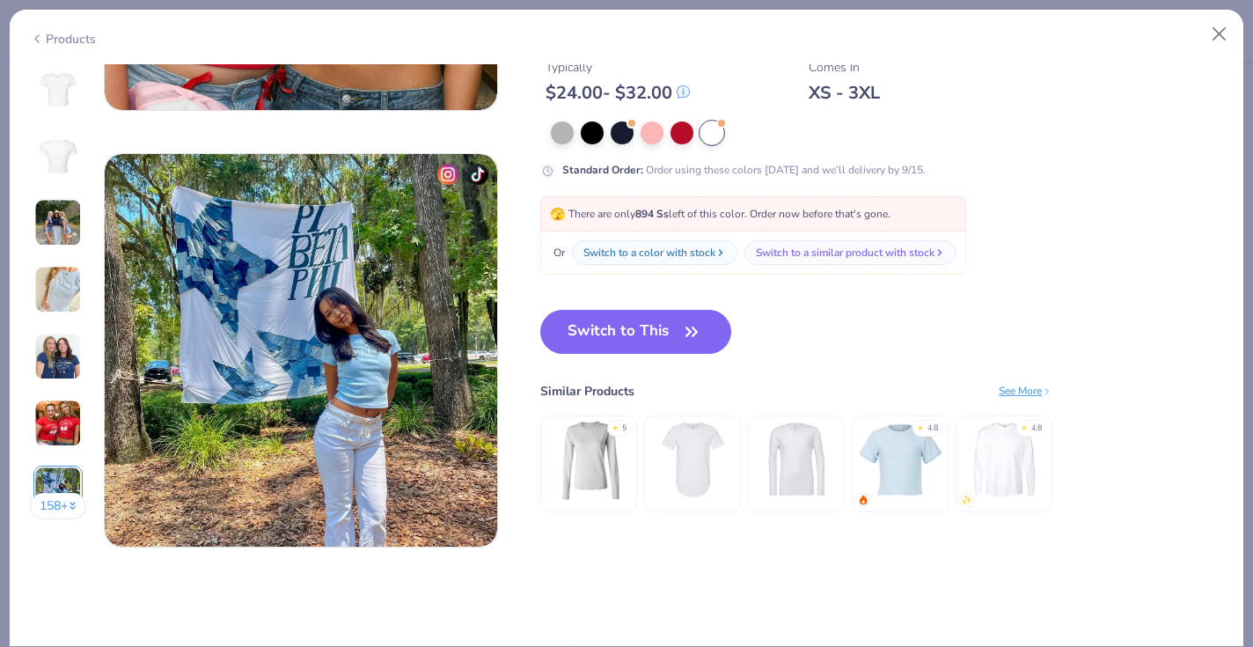
scroll to position [2512, 0]
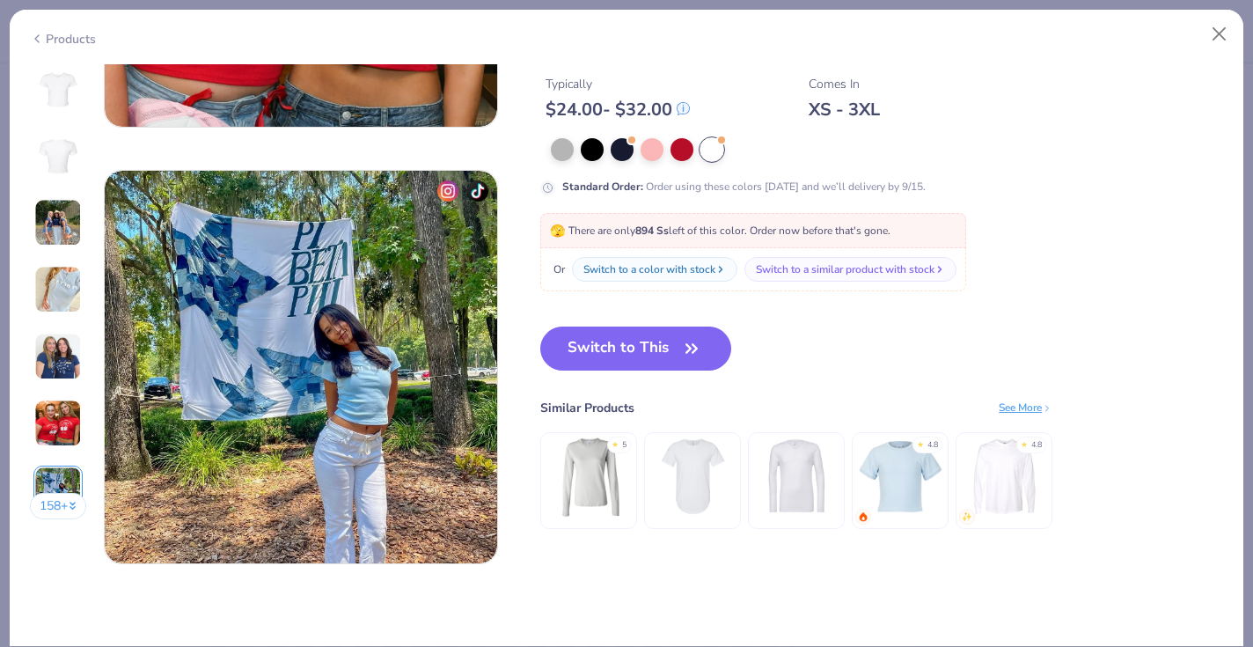
click at [63, 504] on button "158 +" at bounding box center [58, 506] width 57 height 26
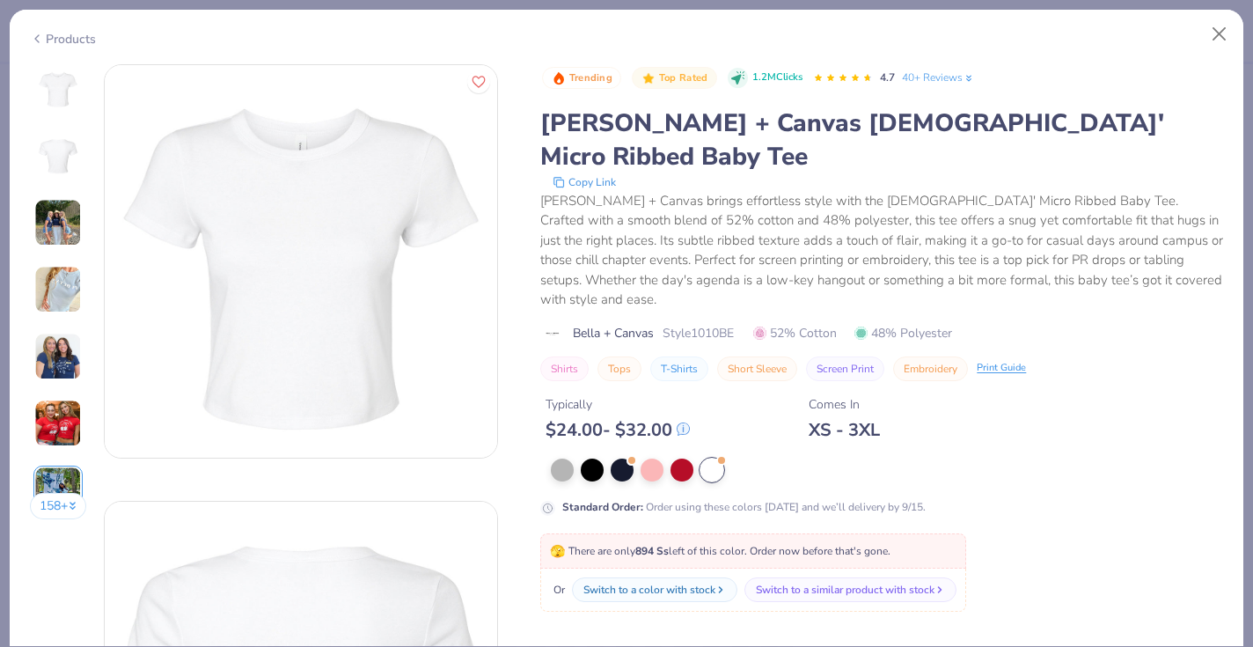
scroll to position [0, 0]
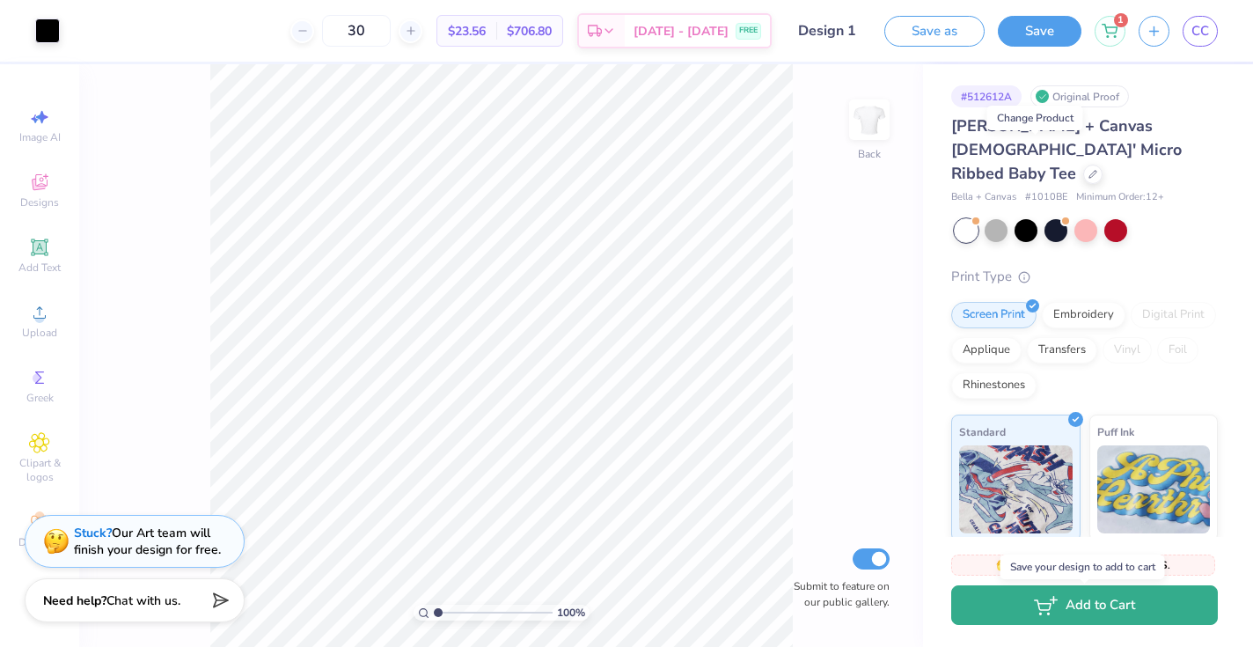
click at [1097, 604] on button "Add to Cart" at bounding box center [1084, 605] width 267 height 40
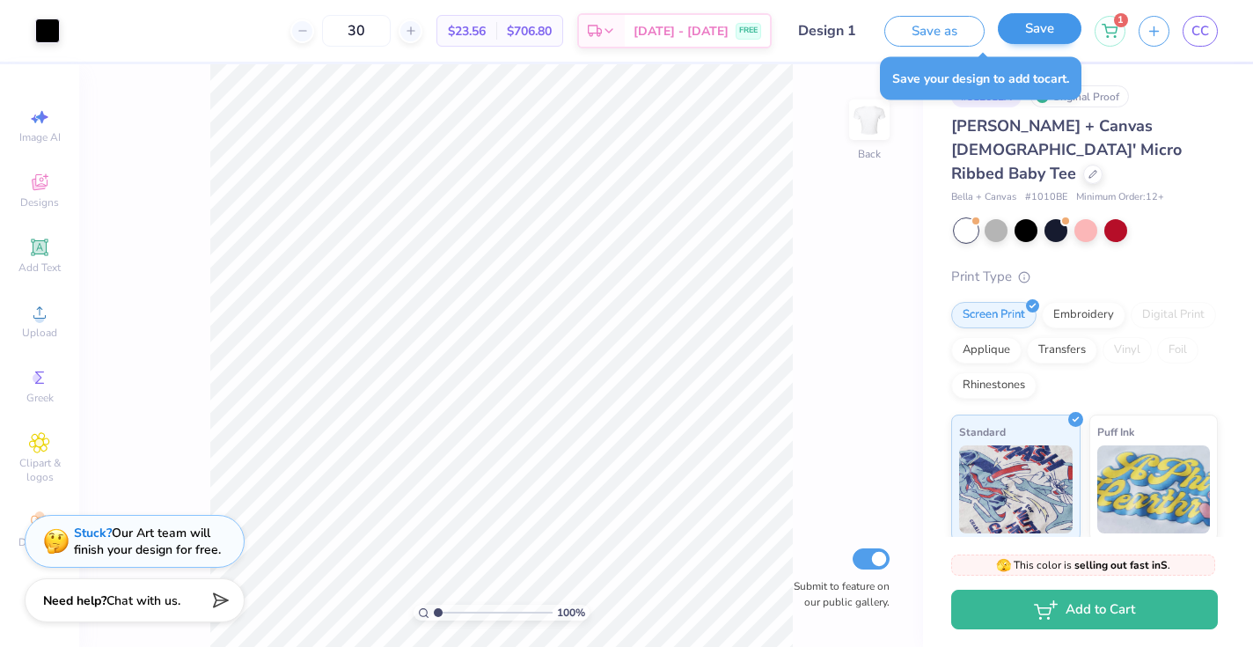
click at [1031, 33] on button "Save" at bounding box center [1040, 28] width 84 height 31
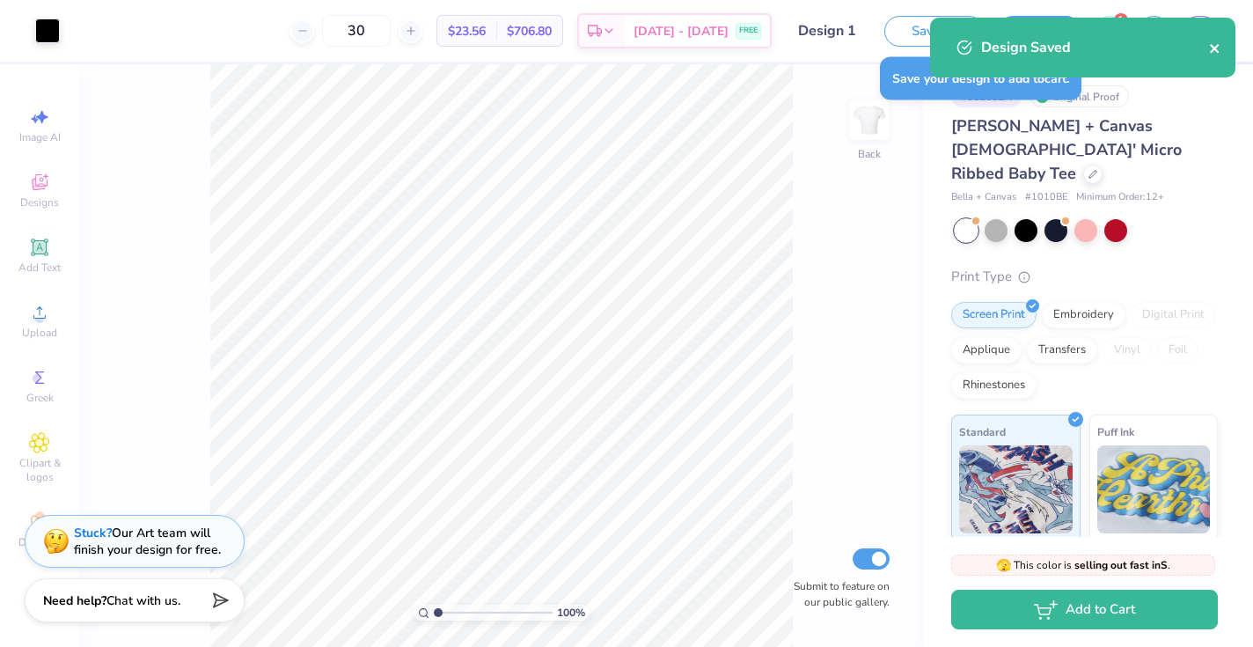
click at [1213, 51] on icon "close" at bounding box center [1215, 48] width 12 height 14
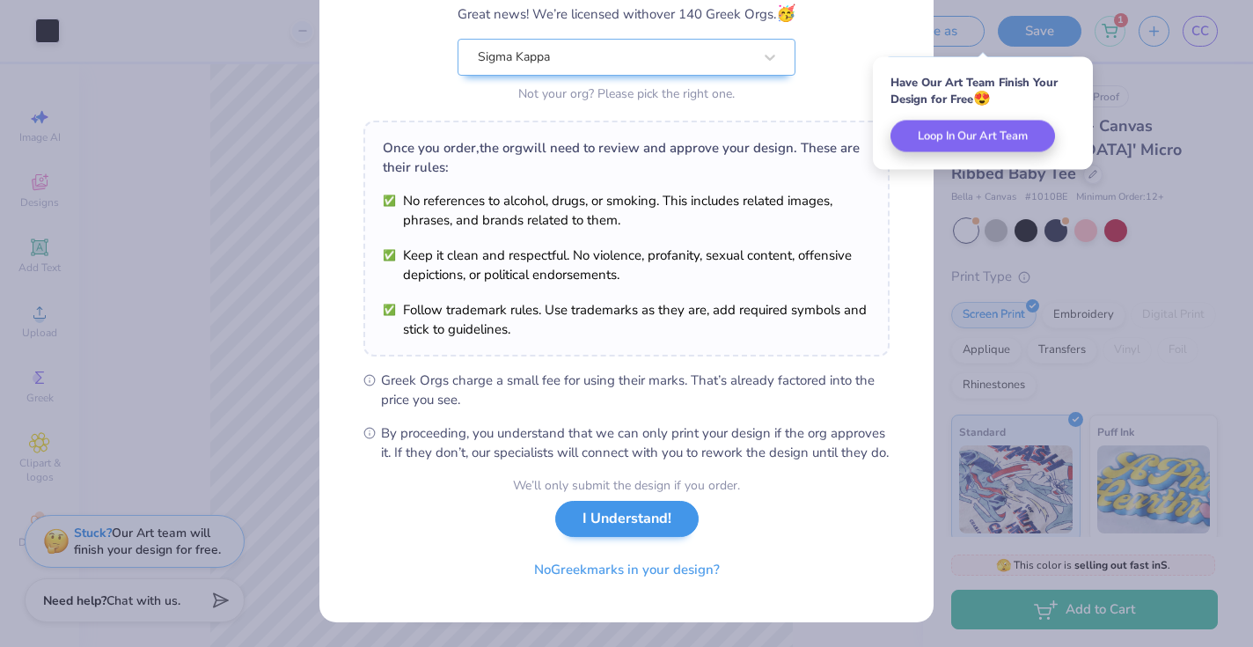
scroll to position [177, 0]
click at [625, 517] on button "I Understand!" at bounding box center [626, 519] width 143 height 36
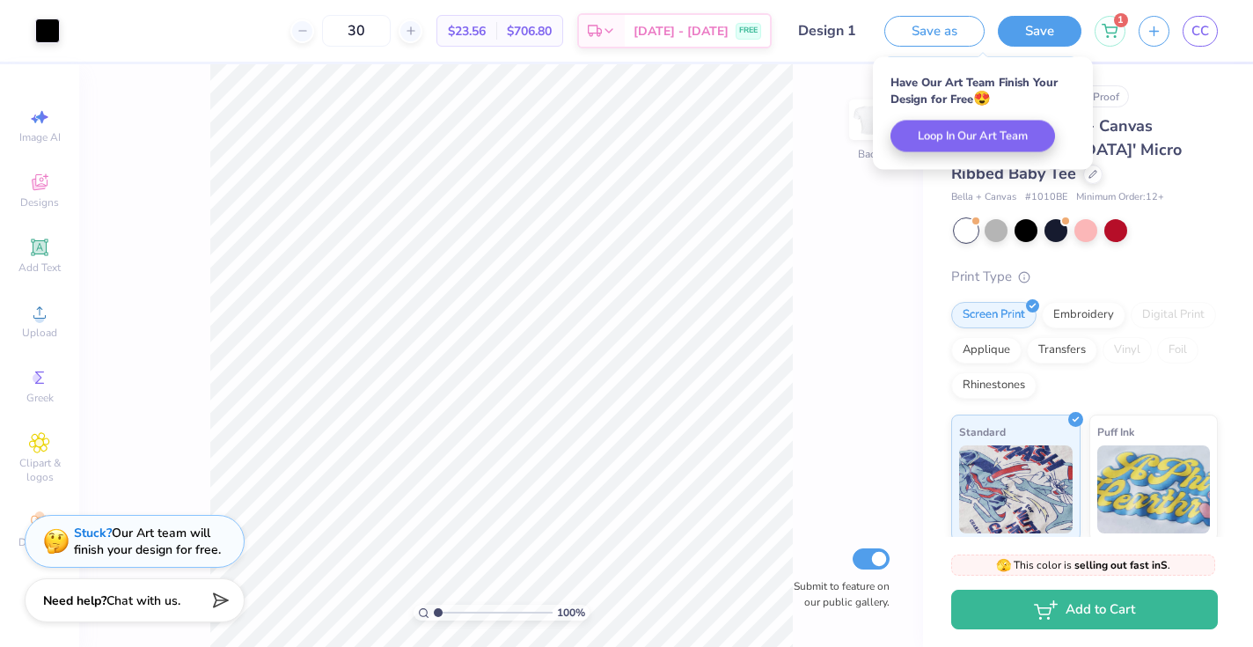
scroll to position [0, 0]
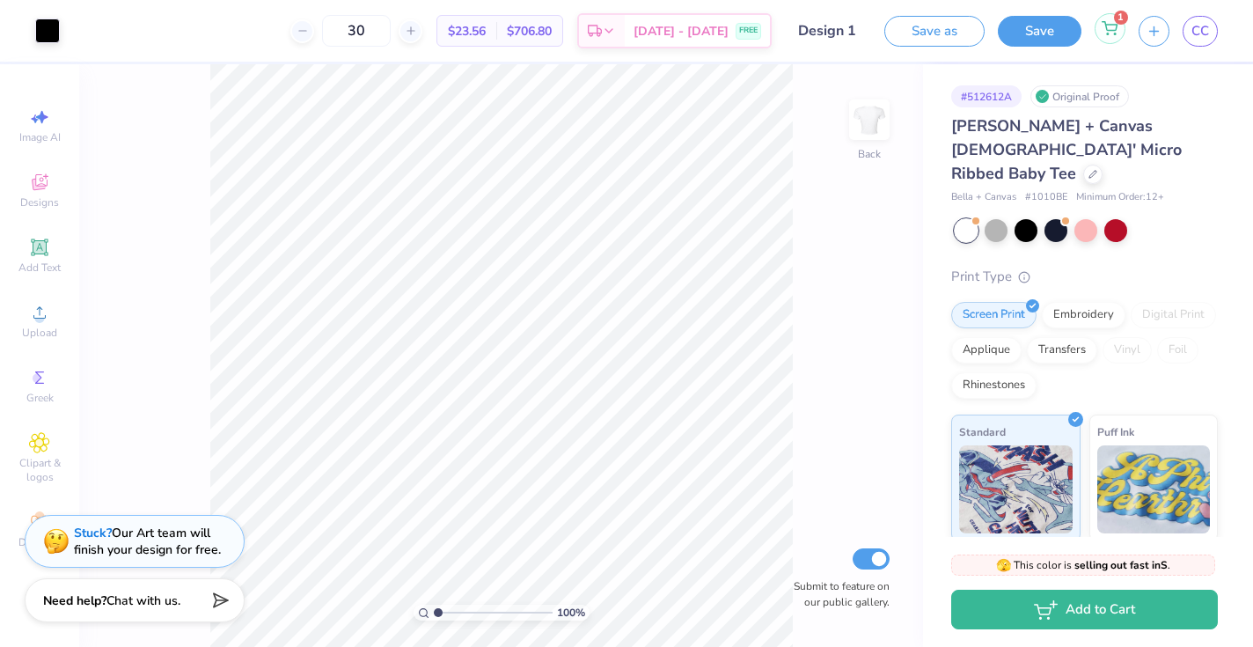
click at [1112, 34] on icon at bounding box center [1109, 28] width 16 height 14
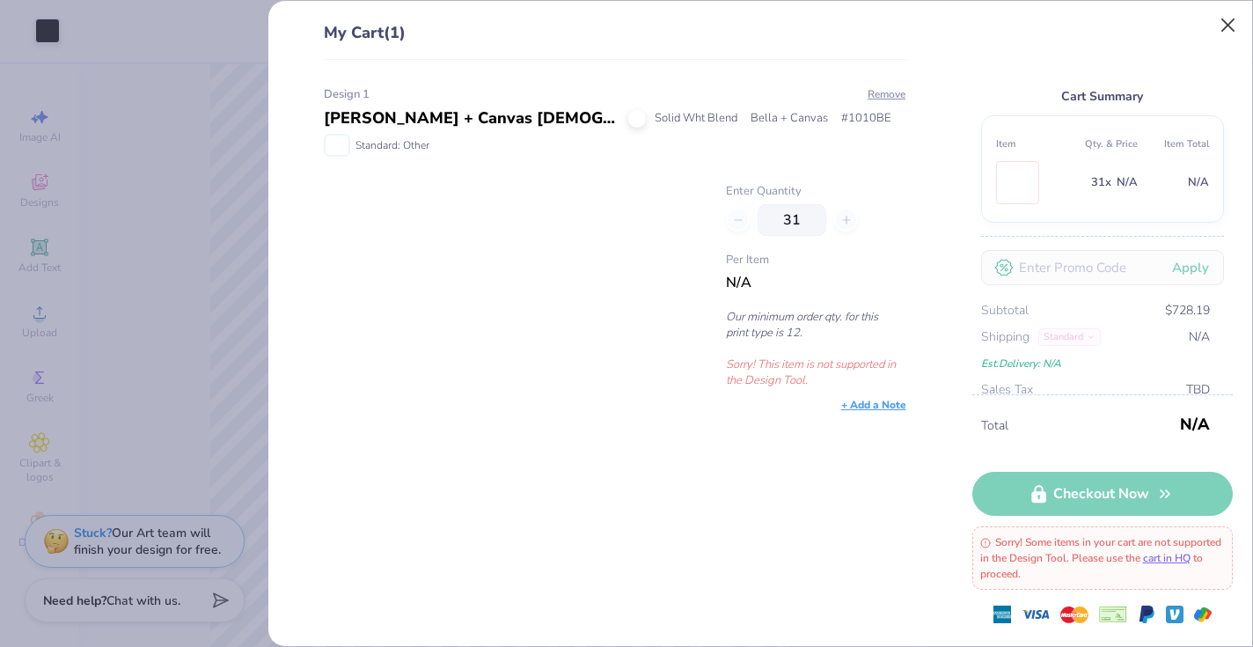
click at [1224, 25] on button "Close" at bounding box center [1227, 25] width 33 height 33
